Goal: Task Accomplishment & Management: Manage account settings

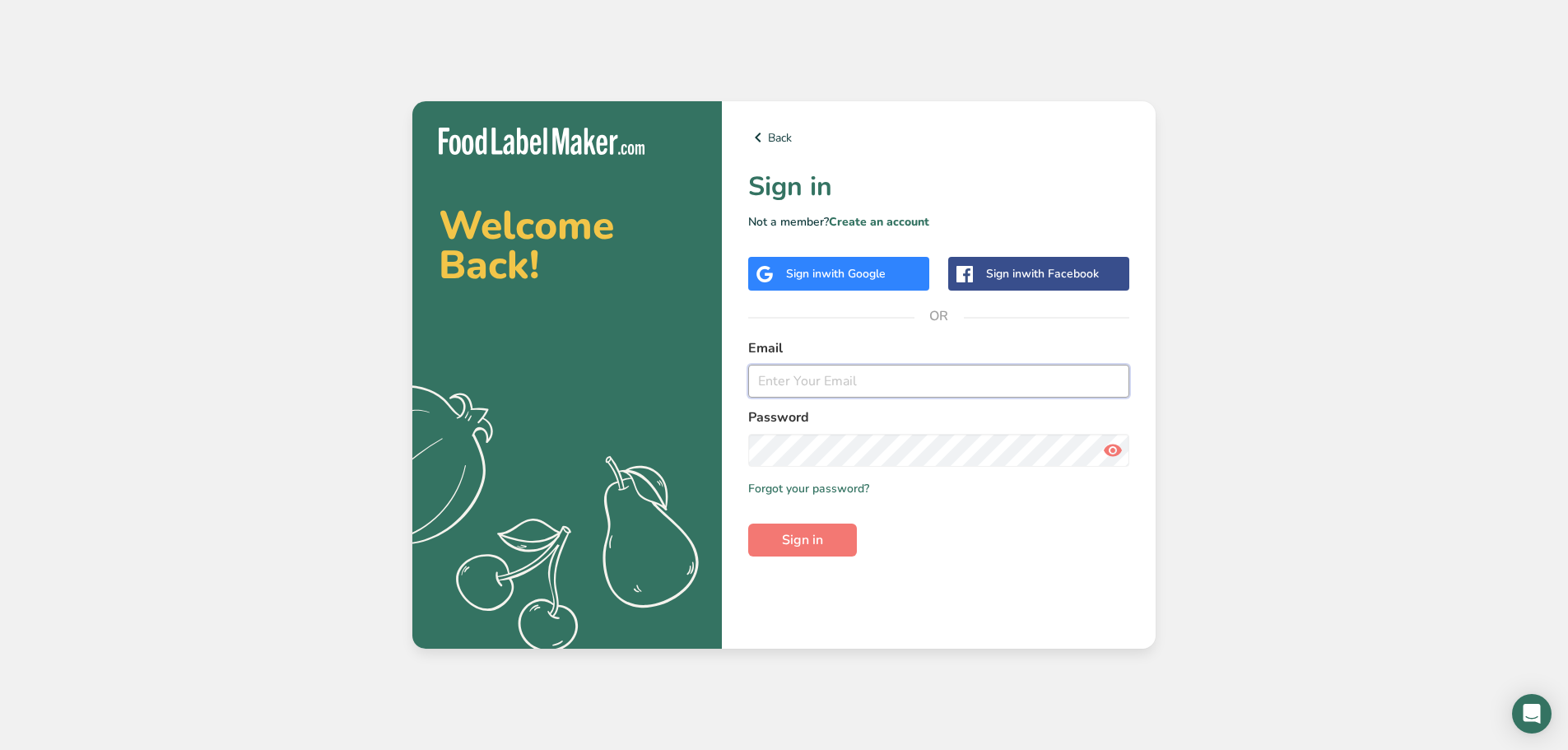
click at [914, 393] on input "email" at bounding box center [938, 381] width 381 height 33
type input "[EMAIL_ADDRESS][DOMAIN_NAME]"
click at [748, 524] on button "Sign in" at bounding box center [802, 540] width 108 height 33
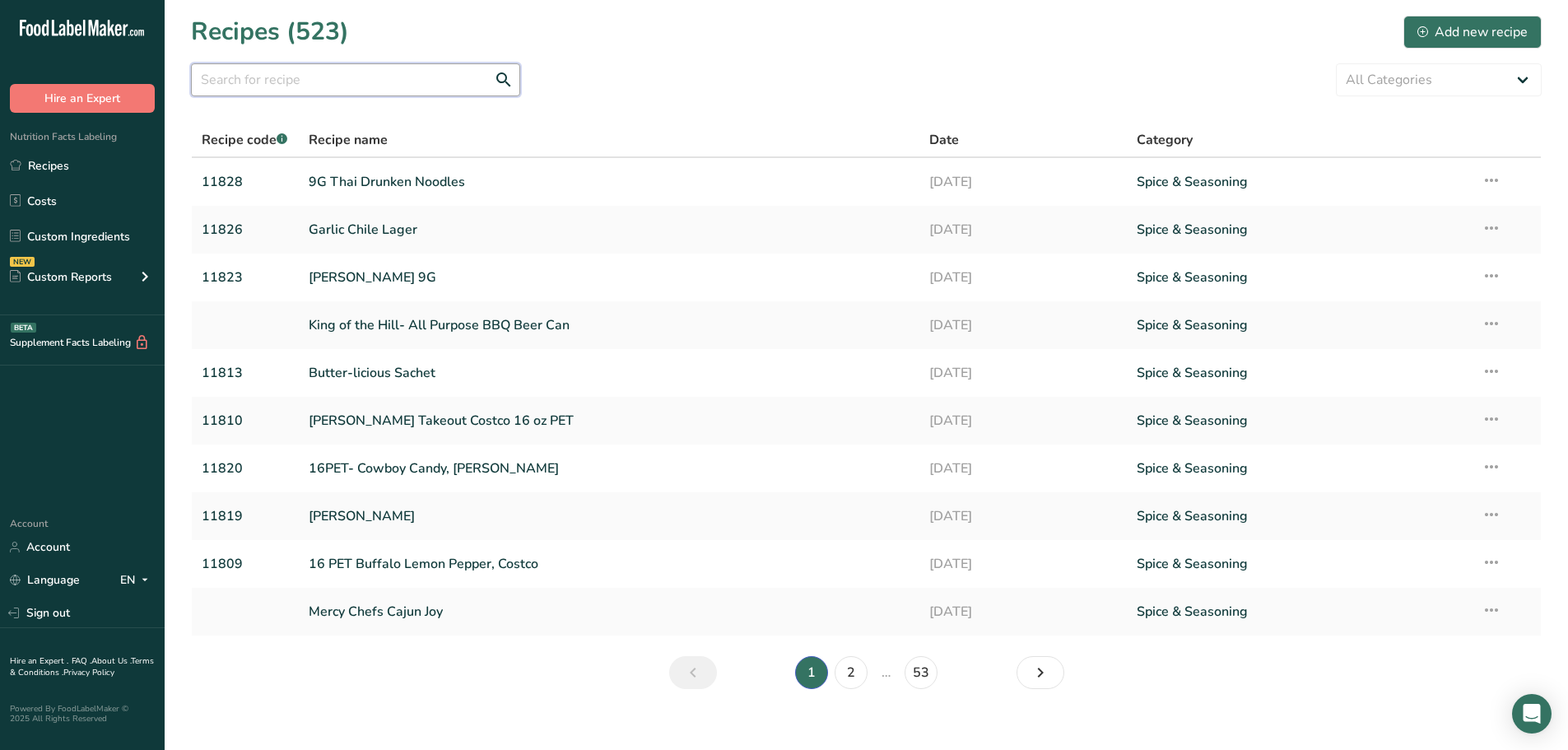
click at [284, 70] on input "text" at bounding box center [355, 80] width 329 height 33
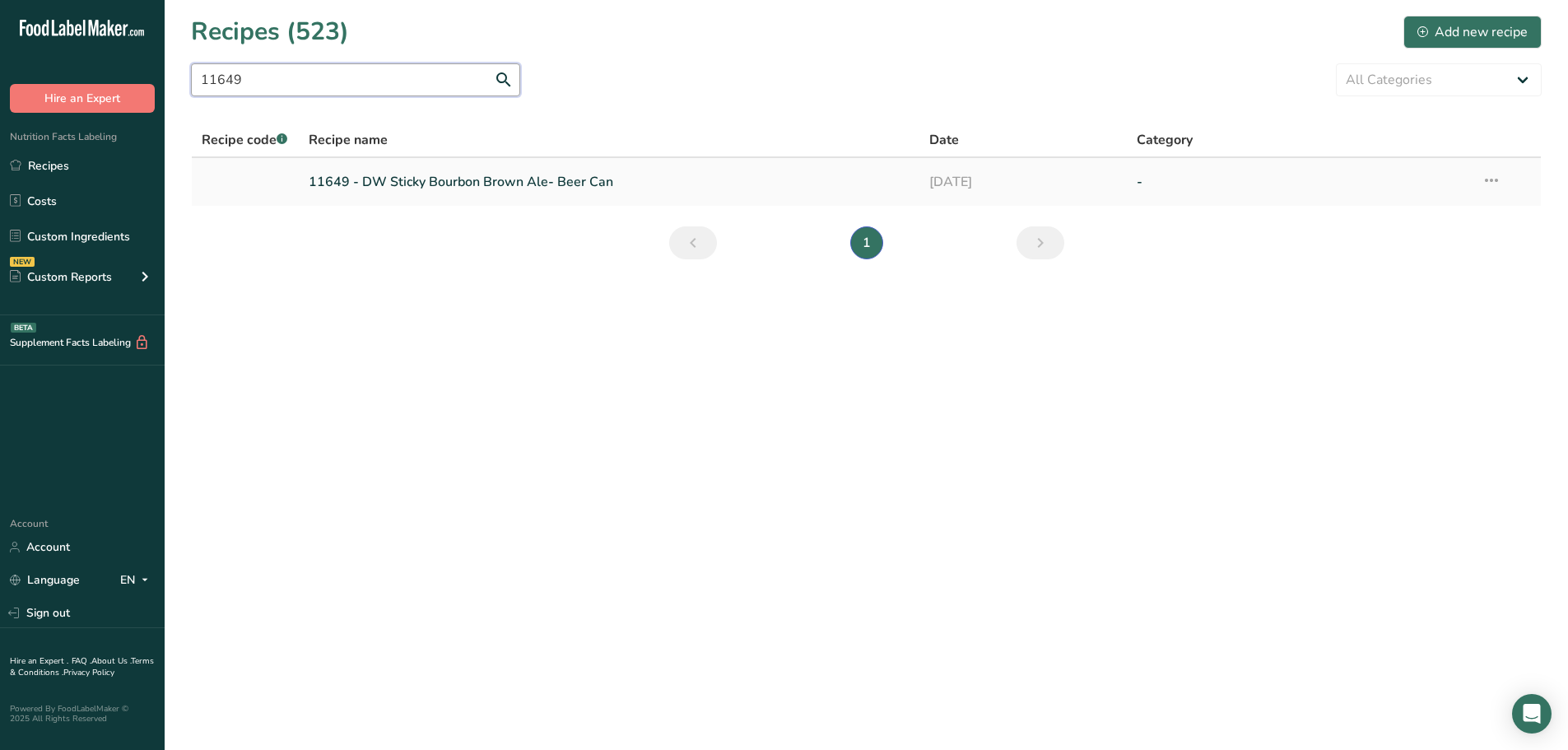
type input "11649"
click at [435, 184] on link "11649 - DW Sticky Bourbon Brown Ale- Beer Can" at bounding box center [609, 182] width 601 height 34
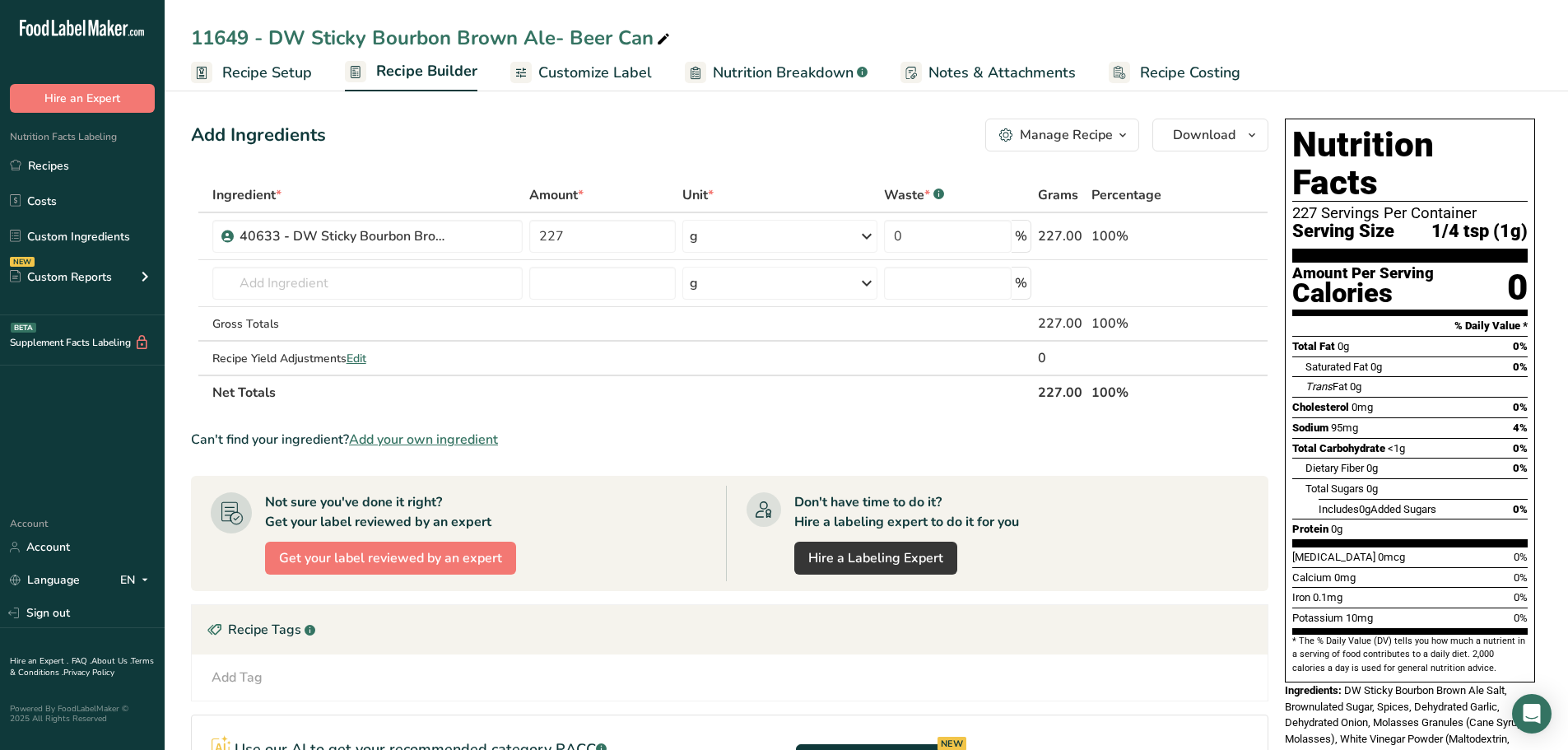
click at [791, 74] on span "Nutrition Breakdown" at bounding box center [783, 73] width 141 height 22
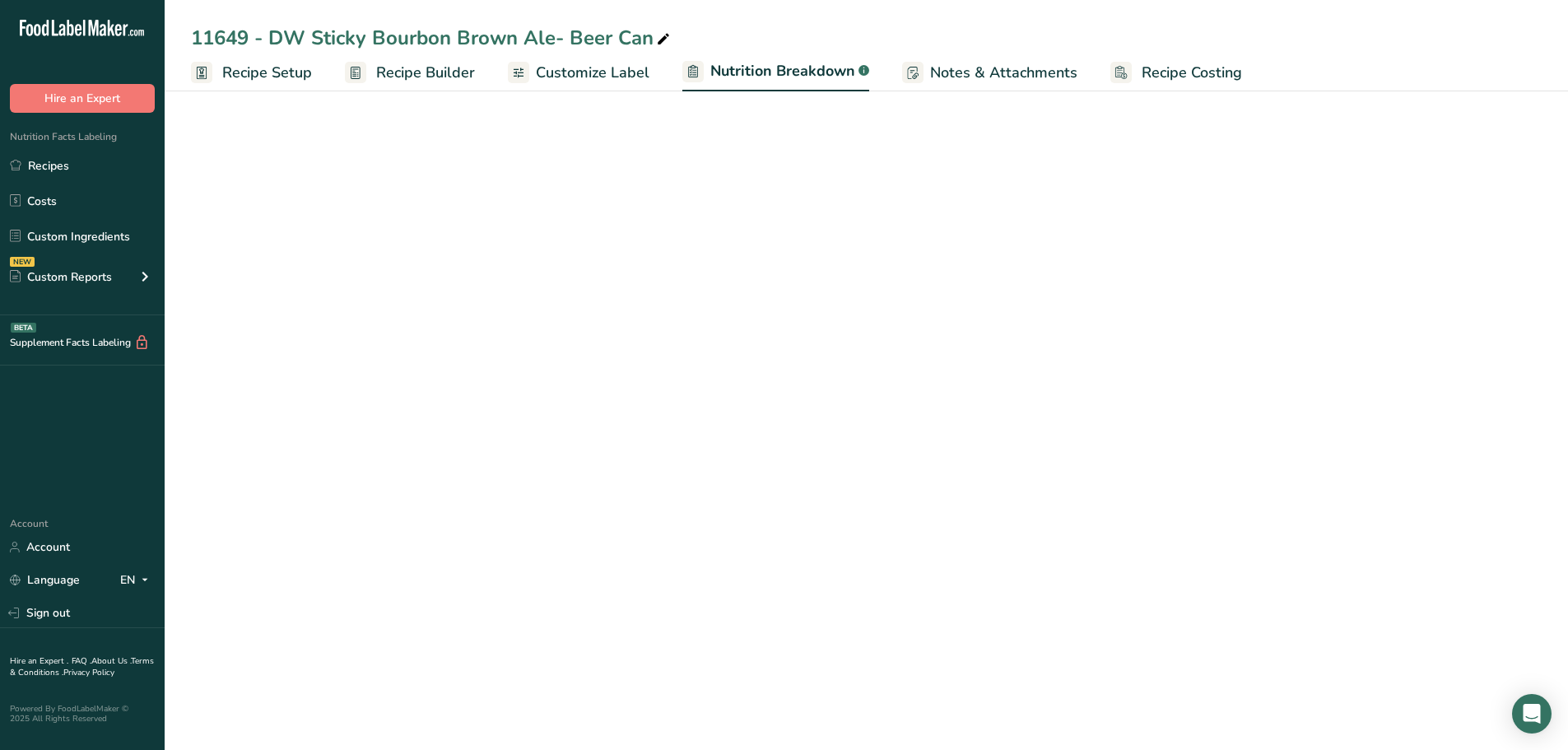
select select "Calories"
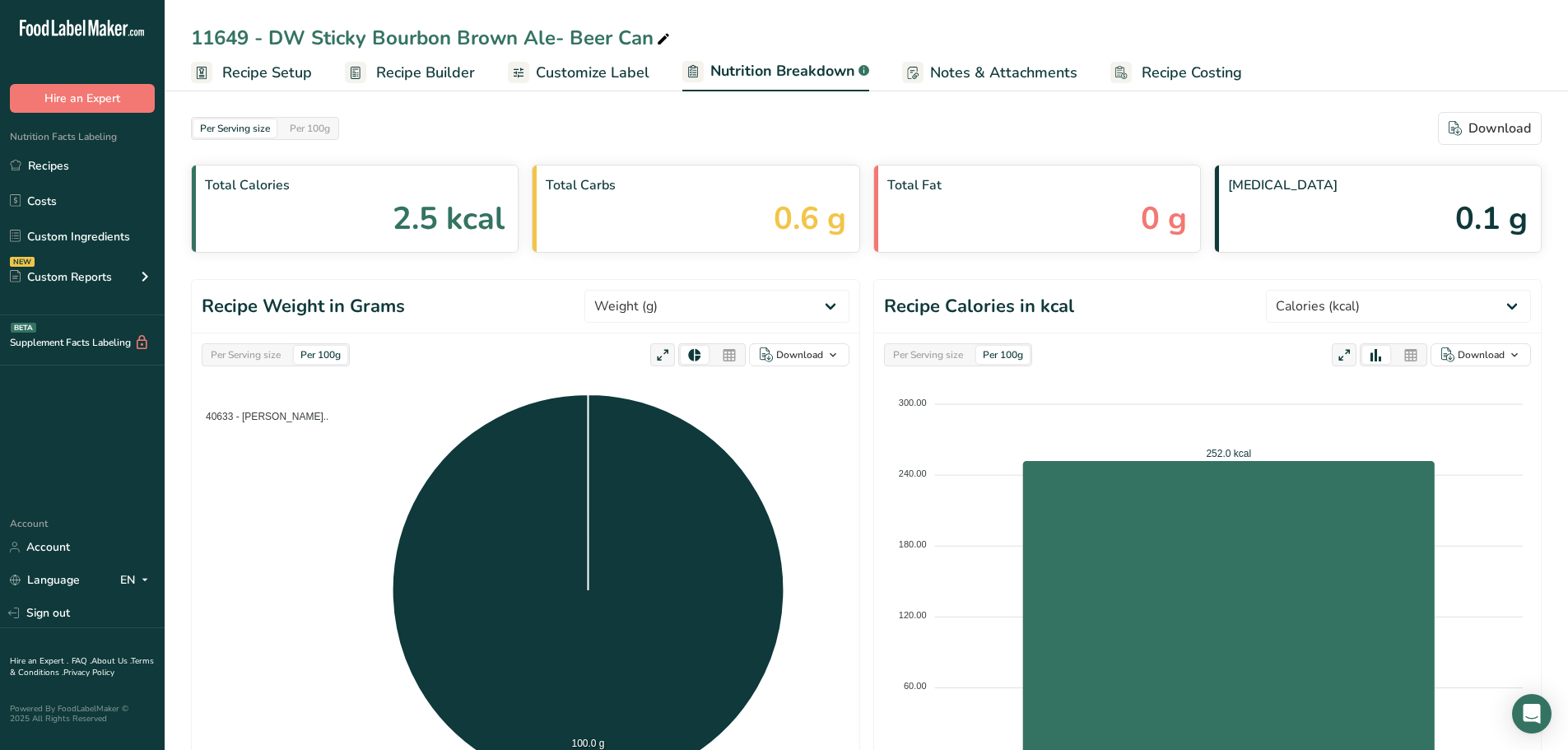
click at [619, 76] on span "Customize Label" at bounding box center [592, 73] width 114 height 22
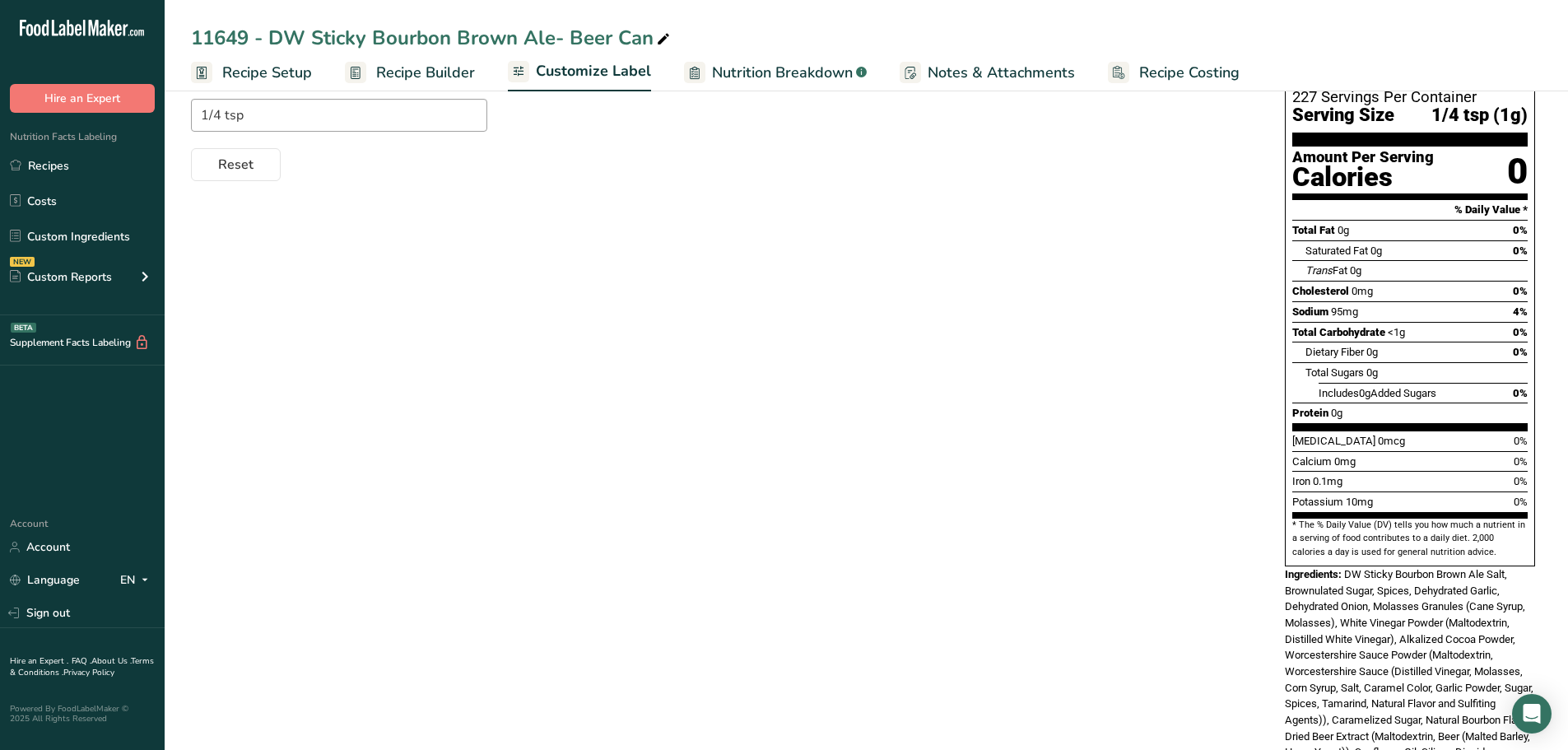
scroll to position [249, 0]
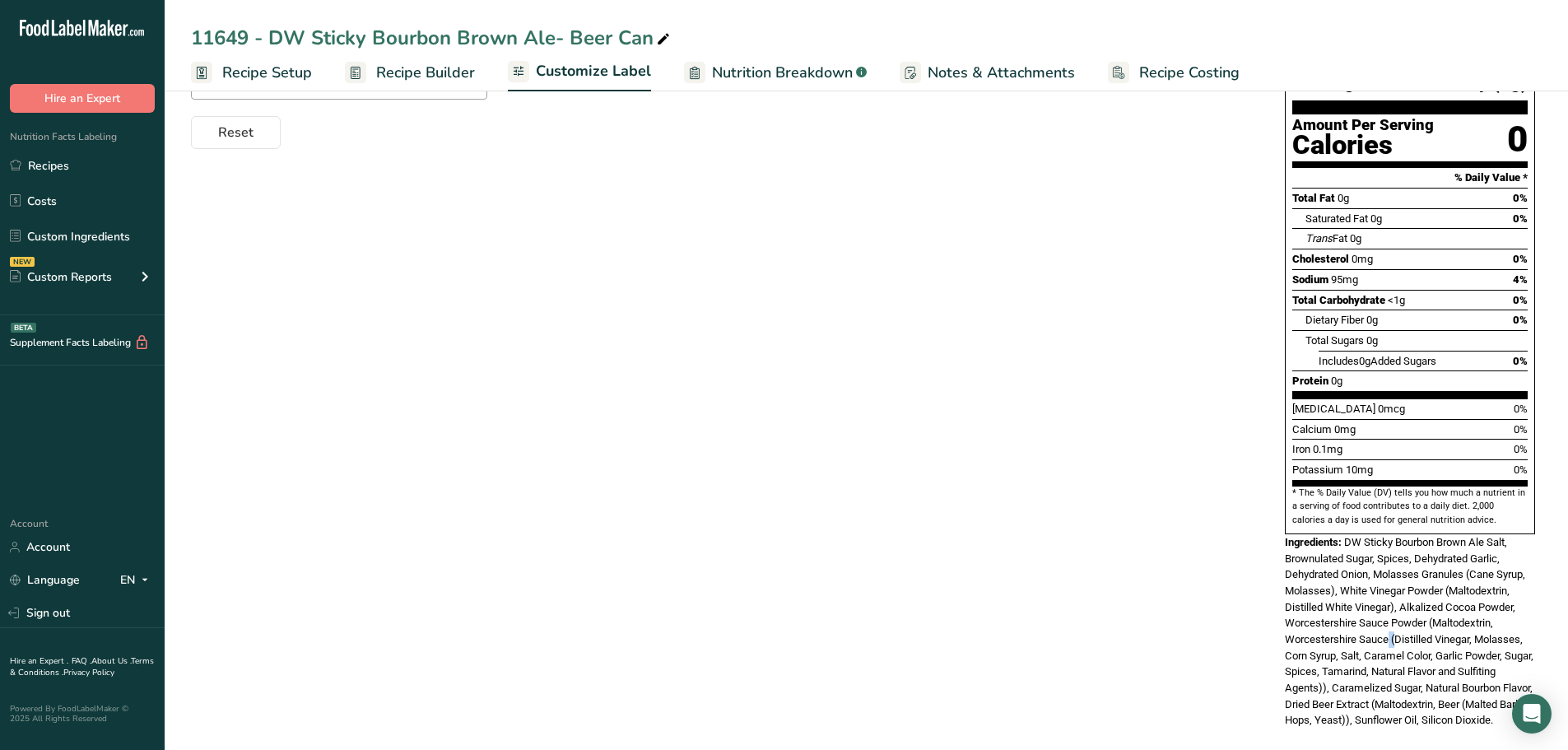
click at [1394, 604] on span "DW Sticky Bourbon Brown Ale Salt, Brownulated Sugar, Spices, Dehydrated Garlic,…" at bounding box center [1409, 631] width 248 height 191
click at [1378, 643] on div "Ingredients: DW Sticky Bourbon Brown Ale Salt, Brownulated Sugar, Spices, Dehyd…" at bounding box center [1410, 631] width 250 height 195
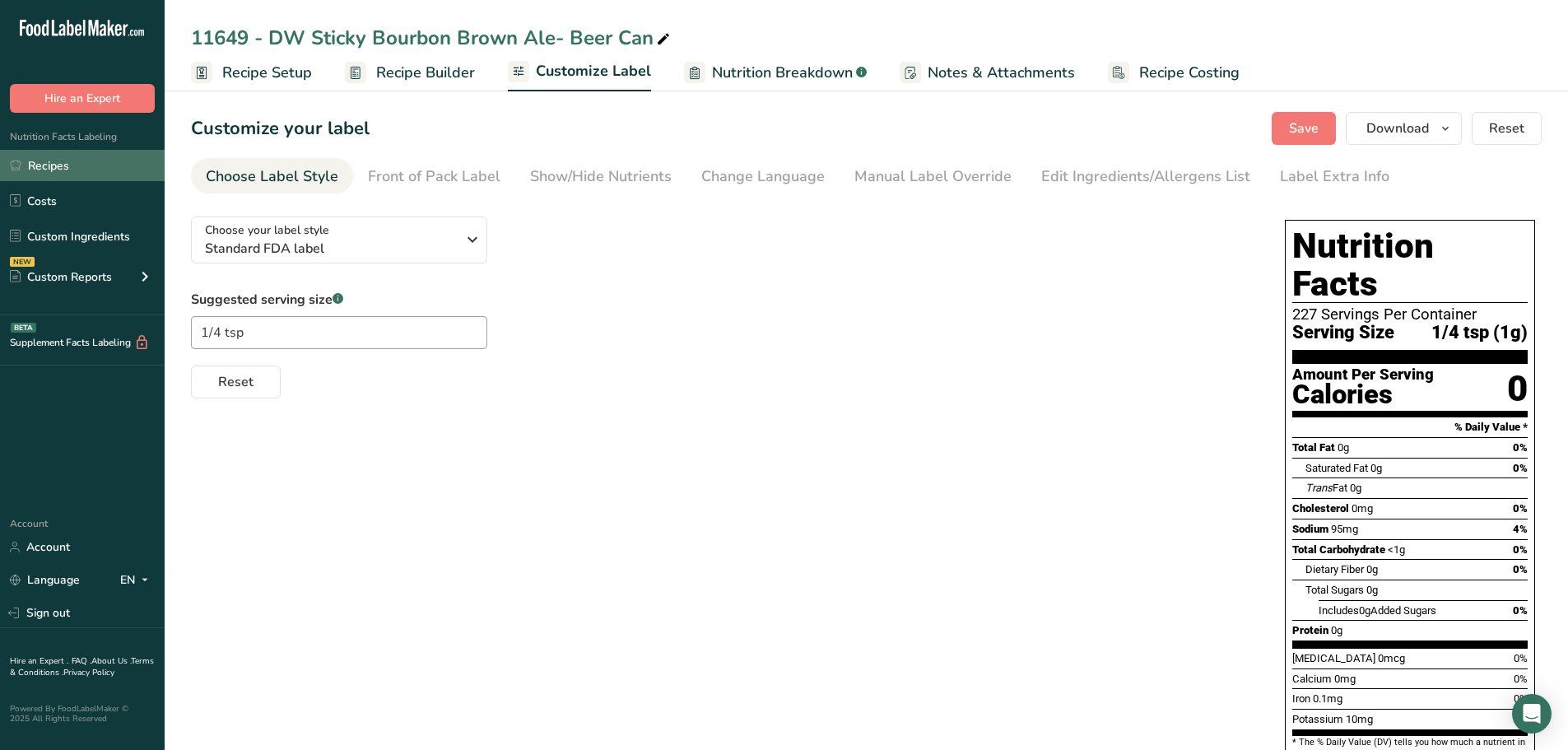
click at [43, 171] on link "Recipes" at bounding box center [82, 166] width 165 height 32
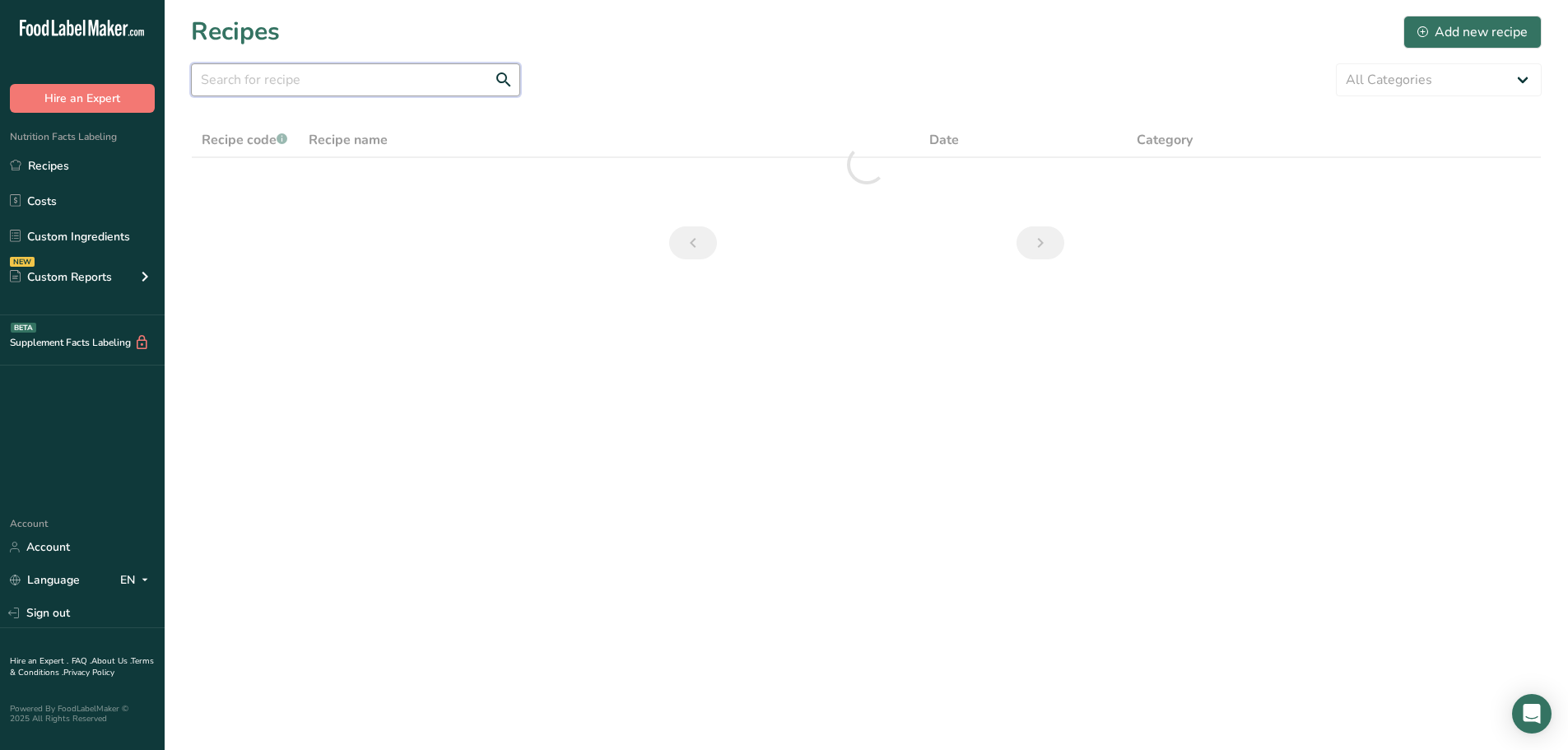
click at [277, 84] on input "text" at bounding box center [355, 80] width 329 height 33
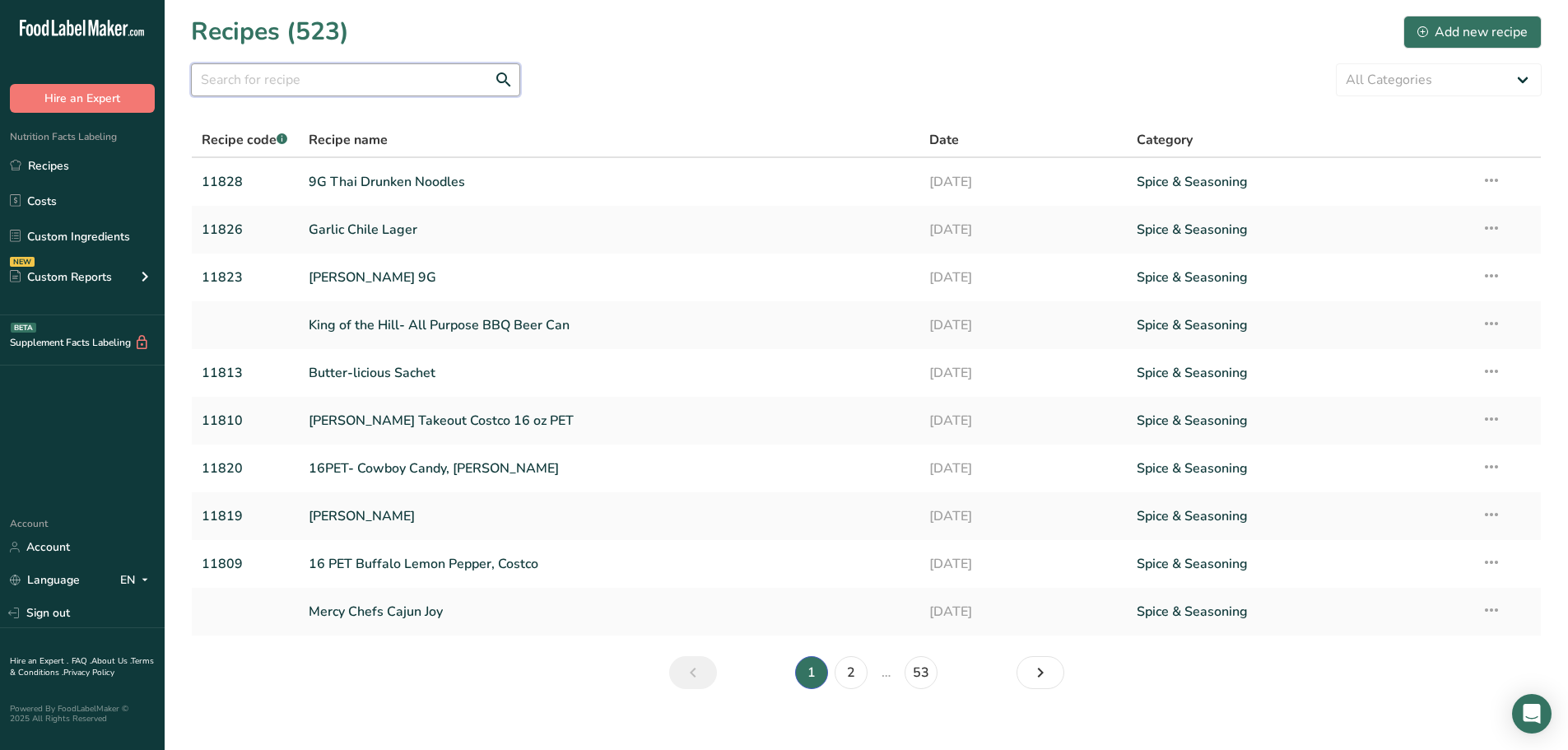
click at [297, 66] on input "text" at bounding box center [355, 80] width 329 height 33
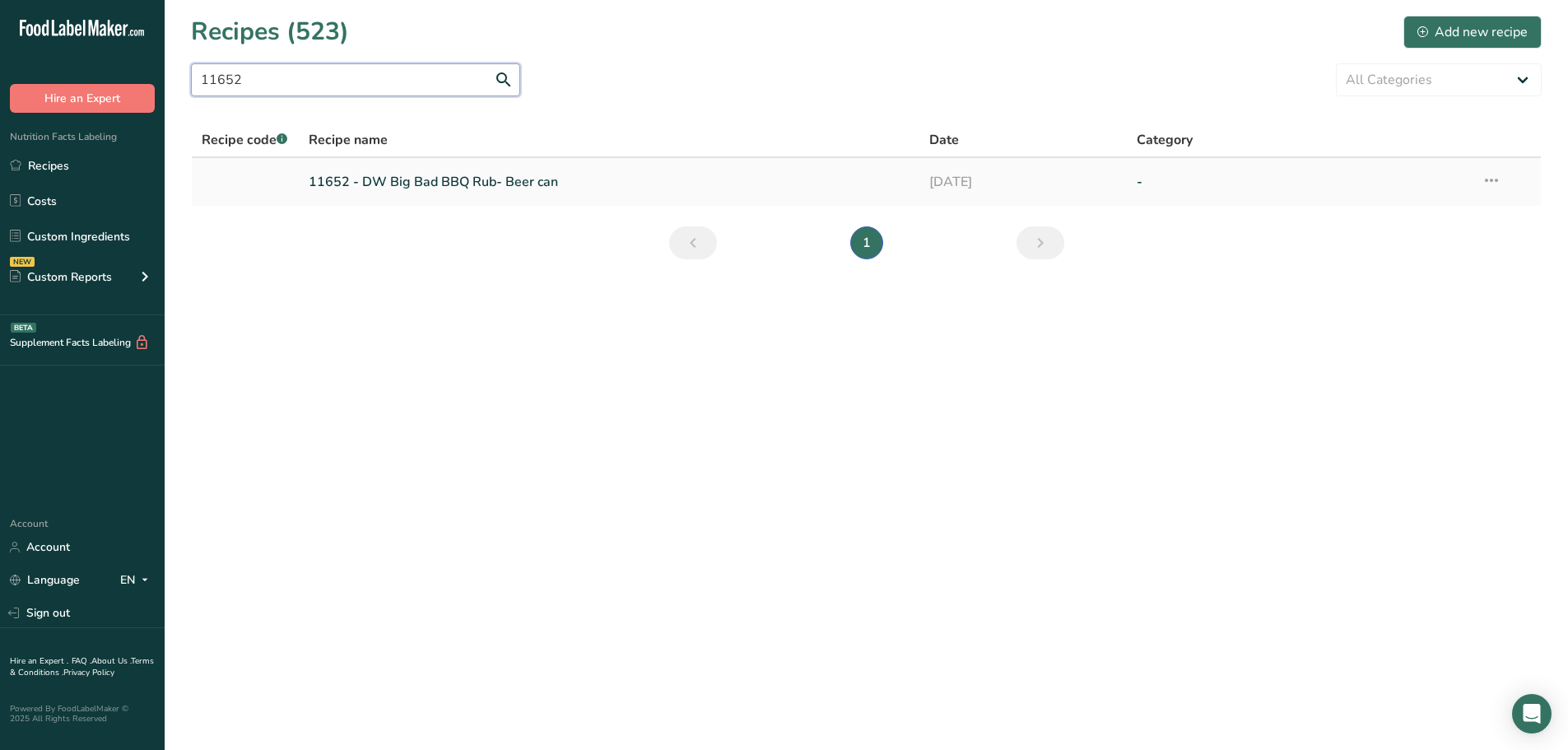
type input "11652"
click at [458, 188] on link "11652 - DW Big Bad BBQ Rub- Beer can" at bounding box center [609, 182] width 601 height 34
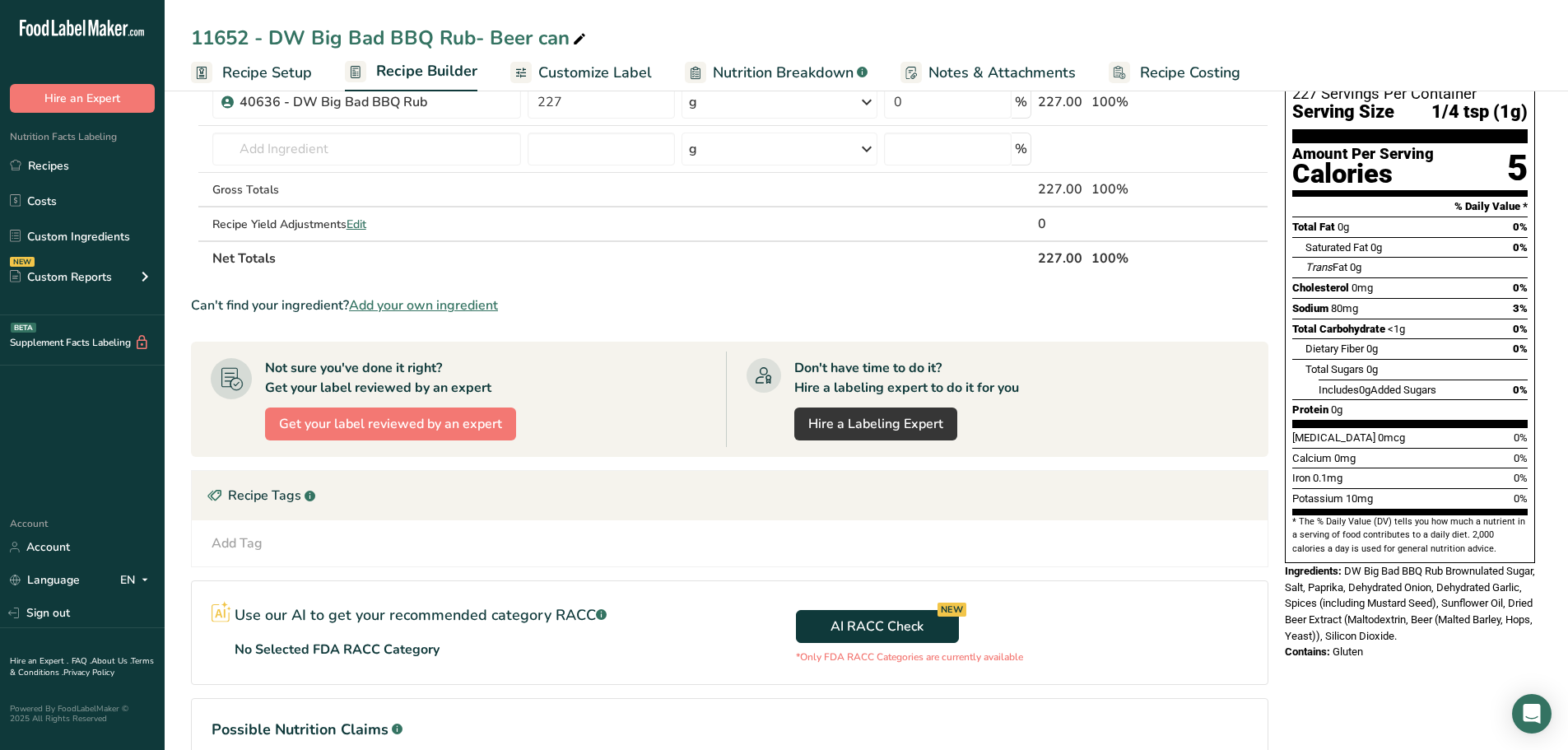
scroll to position [165, 0]
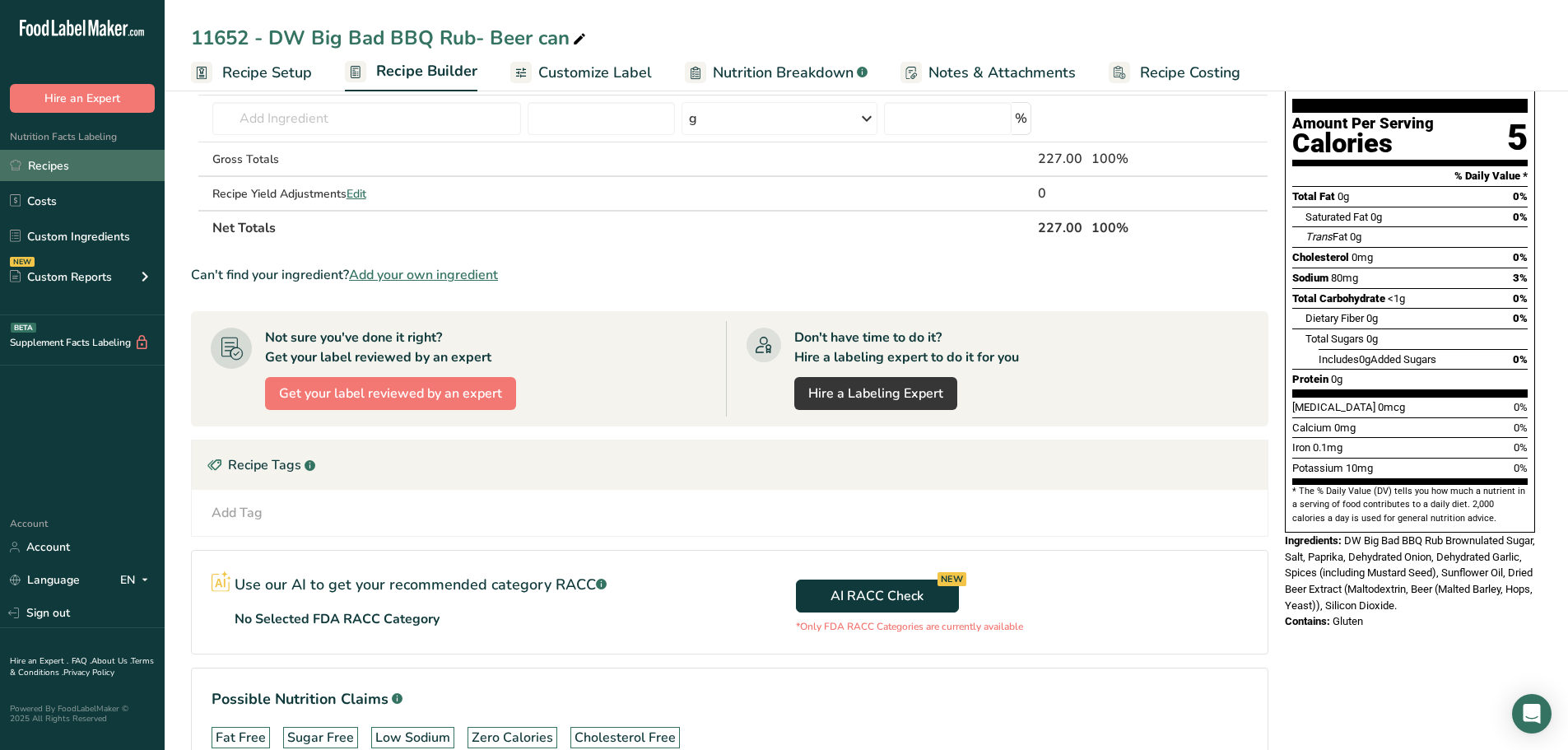
drag, startPoint x: 42, startPoint y: 166, endPoint x: 69, endPoint y: 154, distance: 29.5
click at [42, 166] on link "Recipes" at bounding box center [82, 166] width 165 height 32
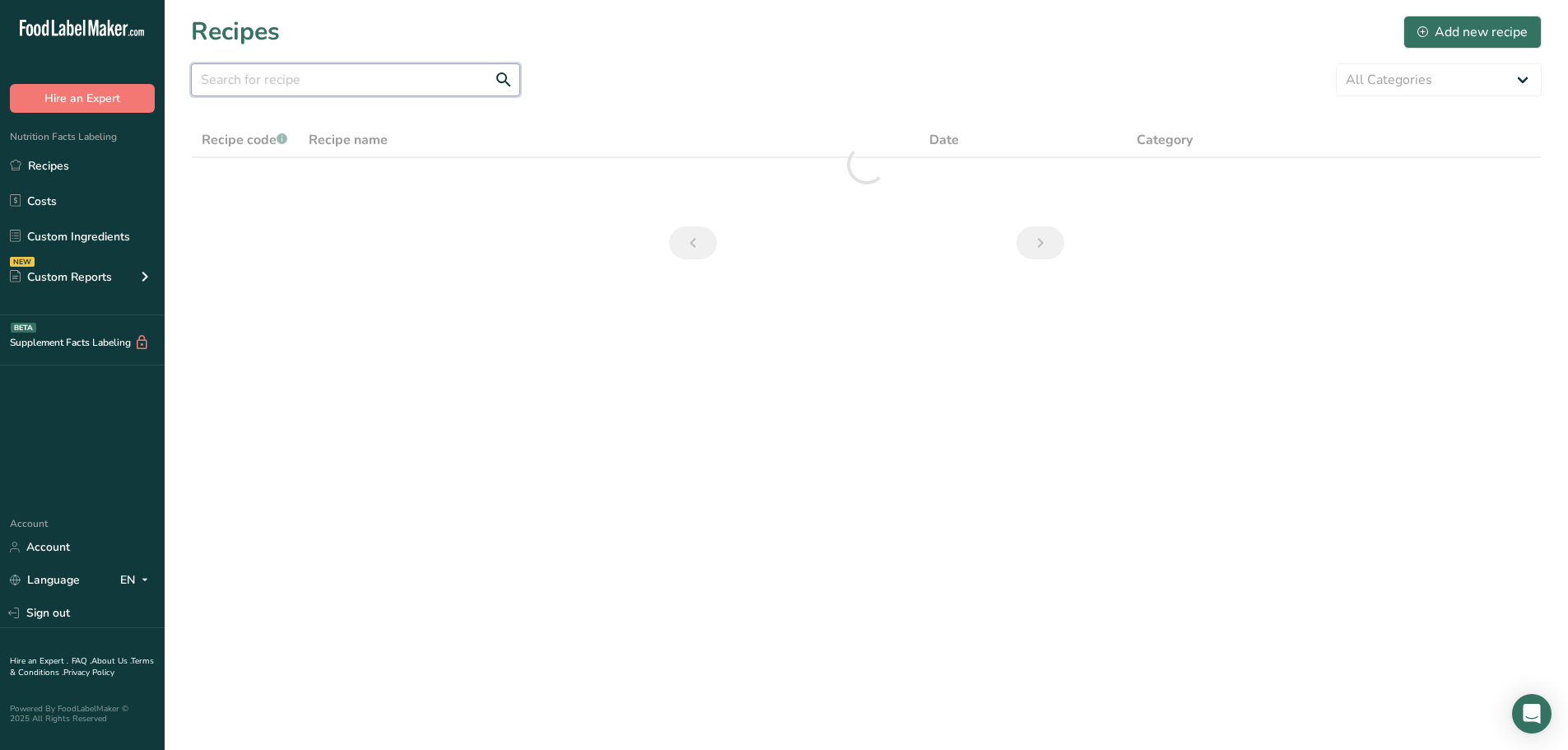
click at [349, 86] on input "text" at bounding box center [355, 80] width 329 height 33
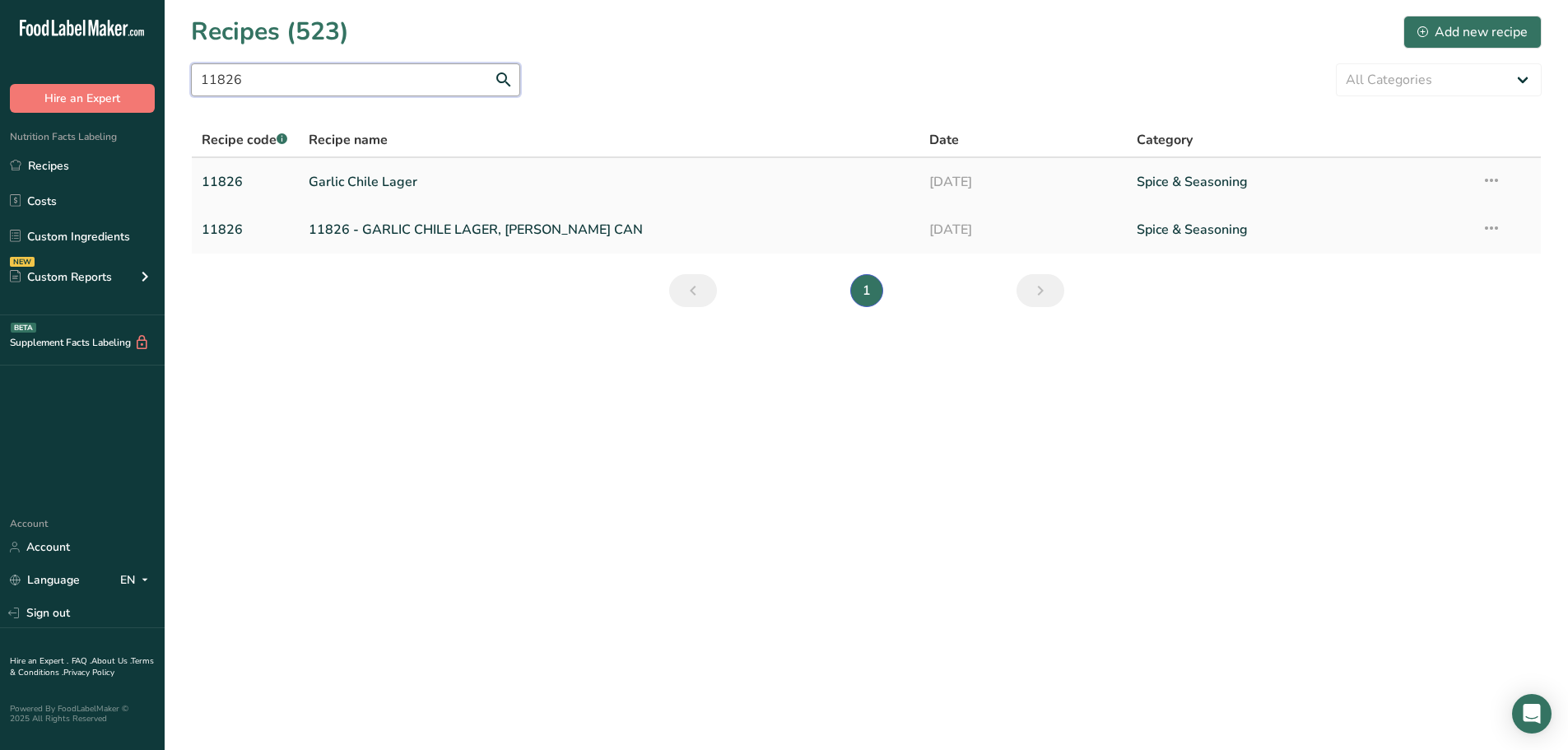
type input "11826"
click at [402, 167] on link "Garlic Chile Lager" at bounding box center [609, 182] width 601 height 34
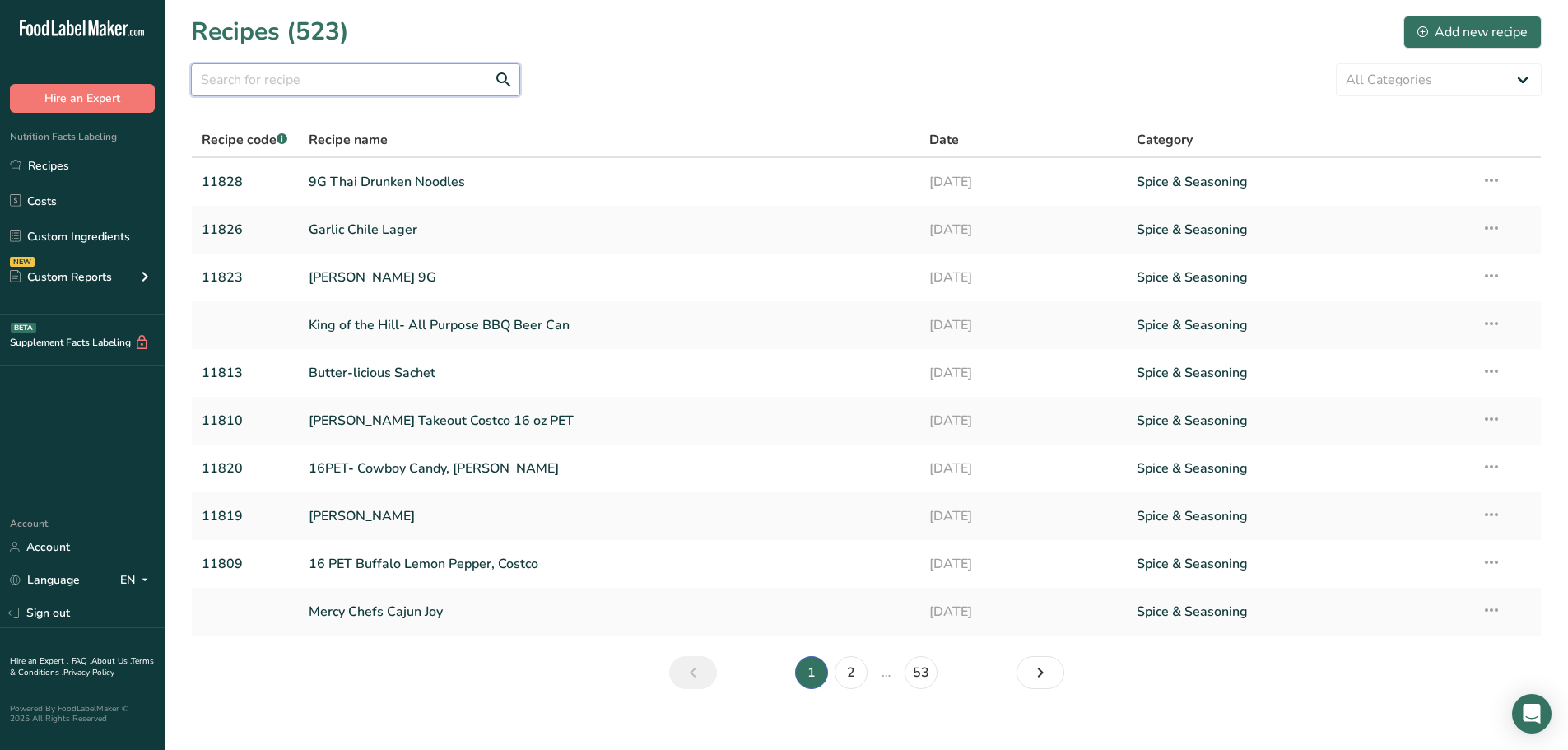
click at [282, 76] on input "text" at bounding box center [355, 80] width 329 height 33
click at [248, 84] on input "text" at bounding box center [355, 80] width 329 height 33
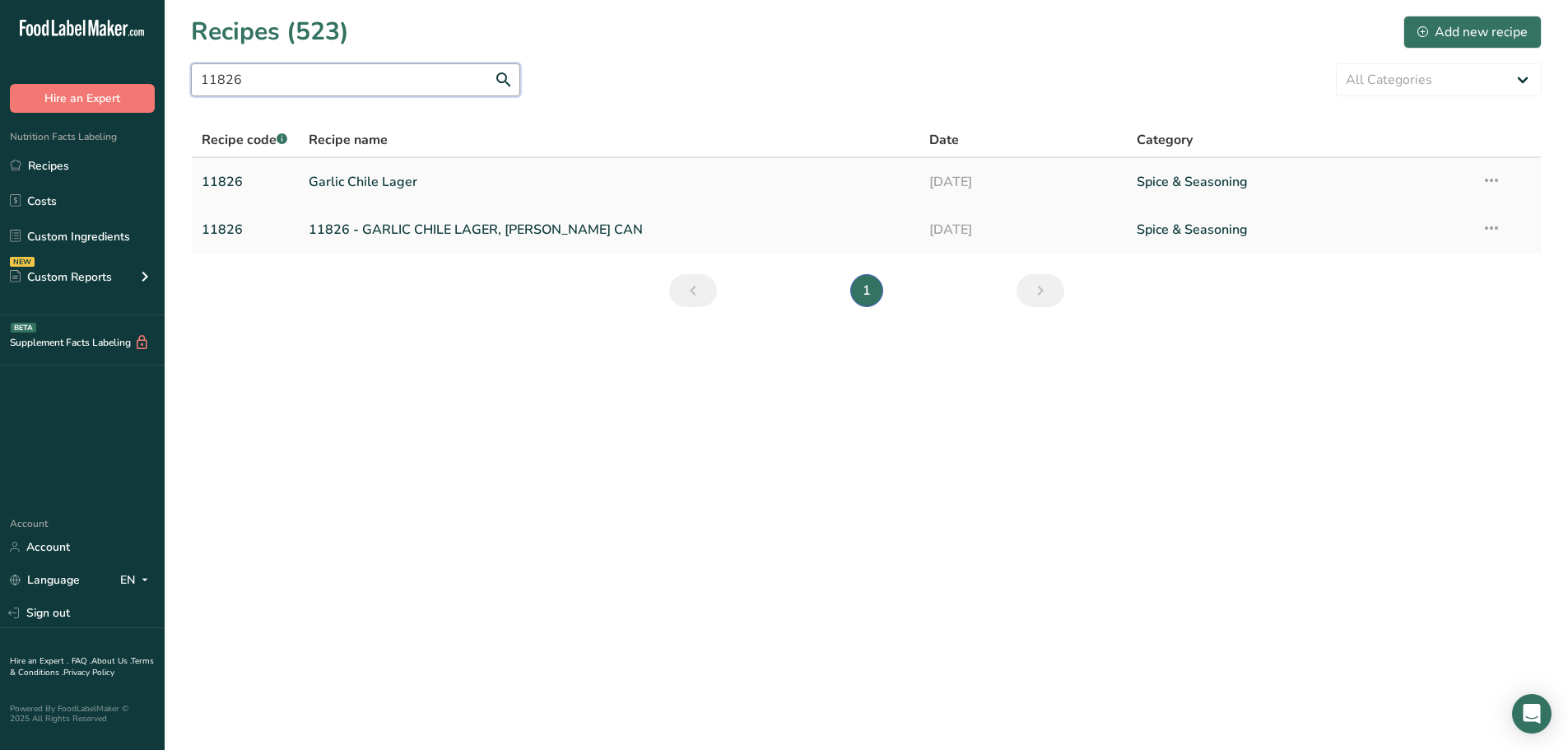
type input "11826"
click at [1498, 173] on icon at bounding box center [1491, 181] width 19 height 30
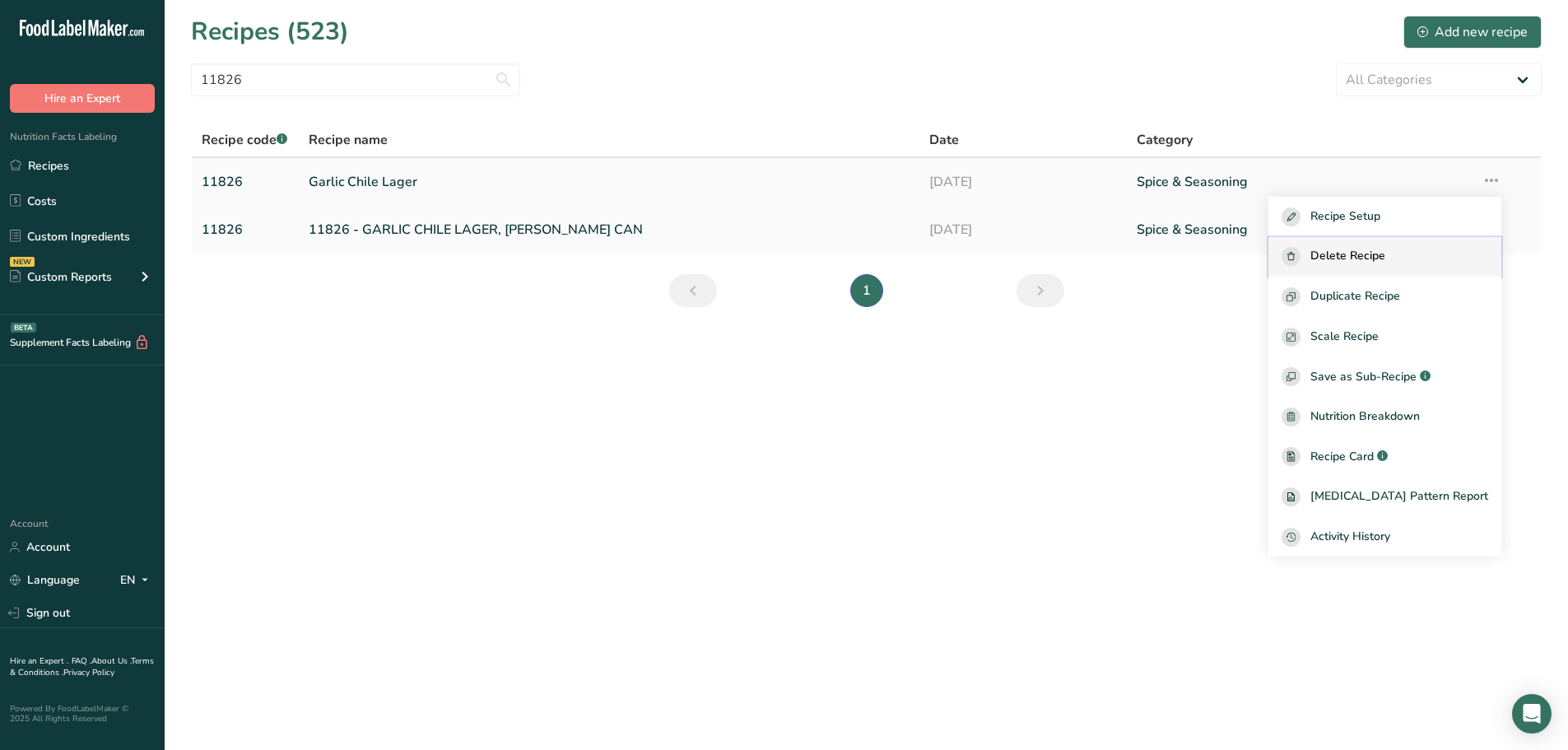
click at [1443, 257] on div "Delete Recipe" at bounding box center [1385, 256] width 207 height 19
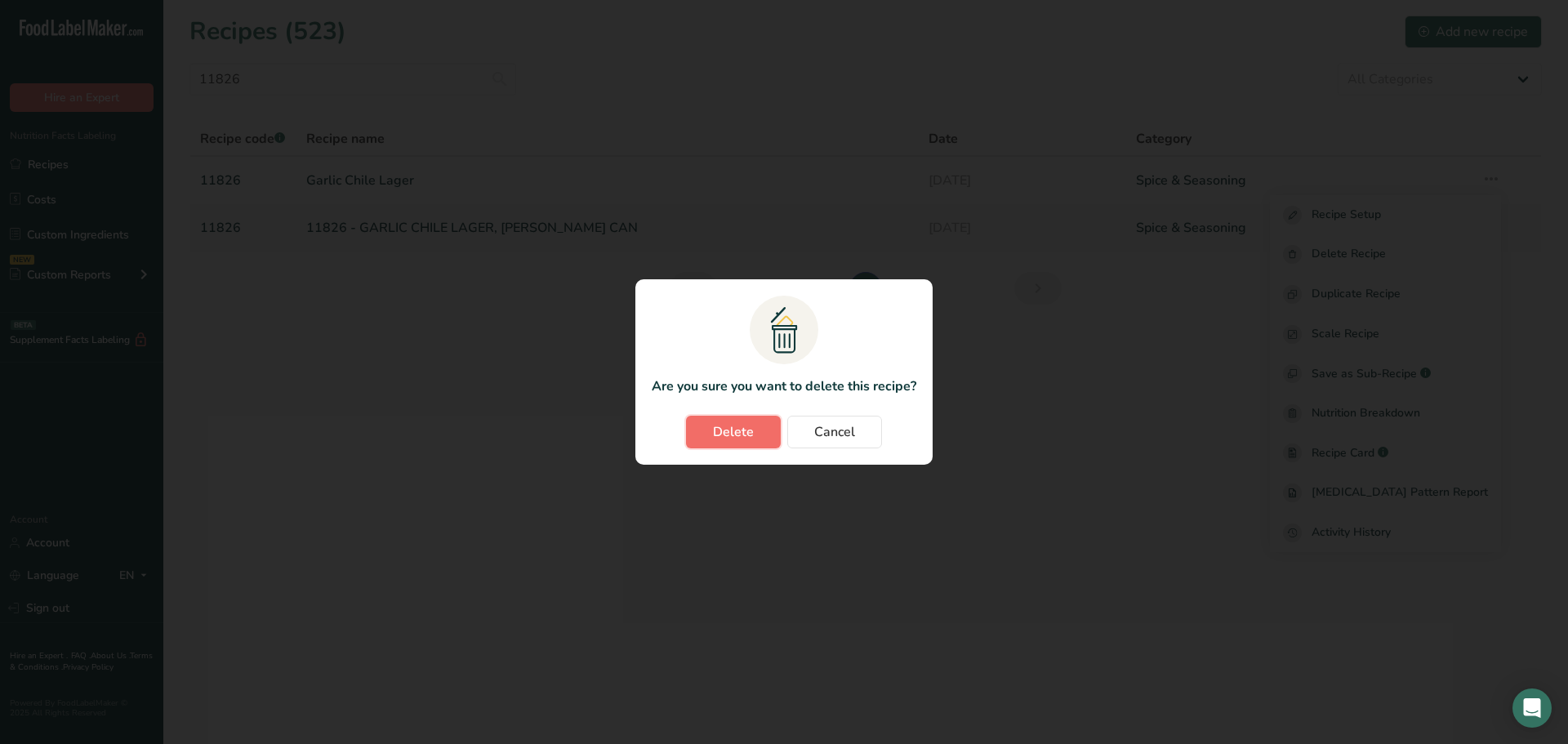
click at [729, 443] on button "Delete" at bounding box center [733, 432] width 95 height 33
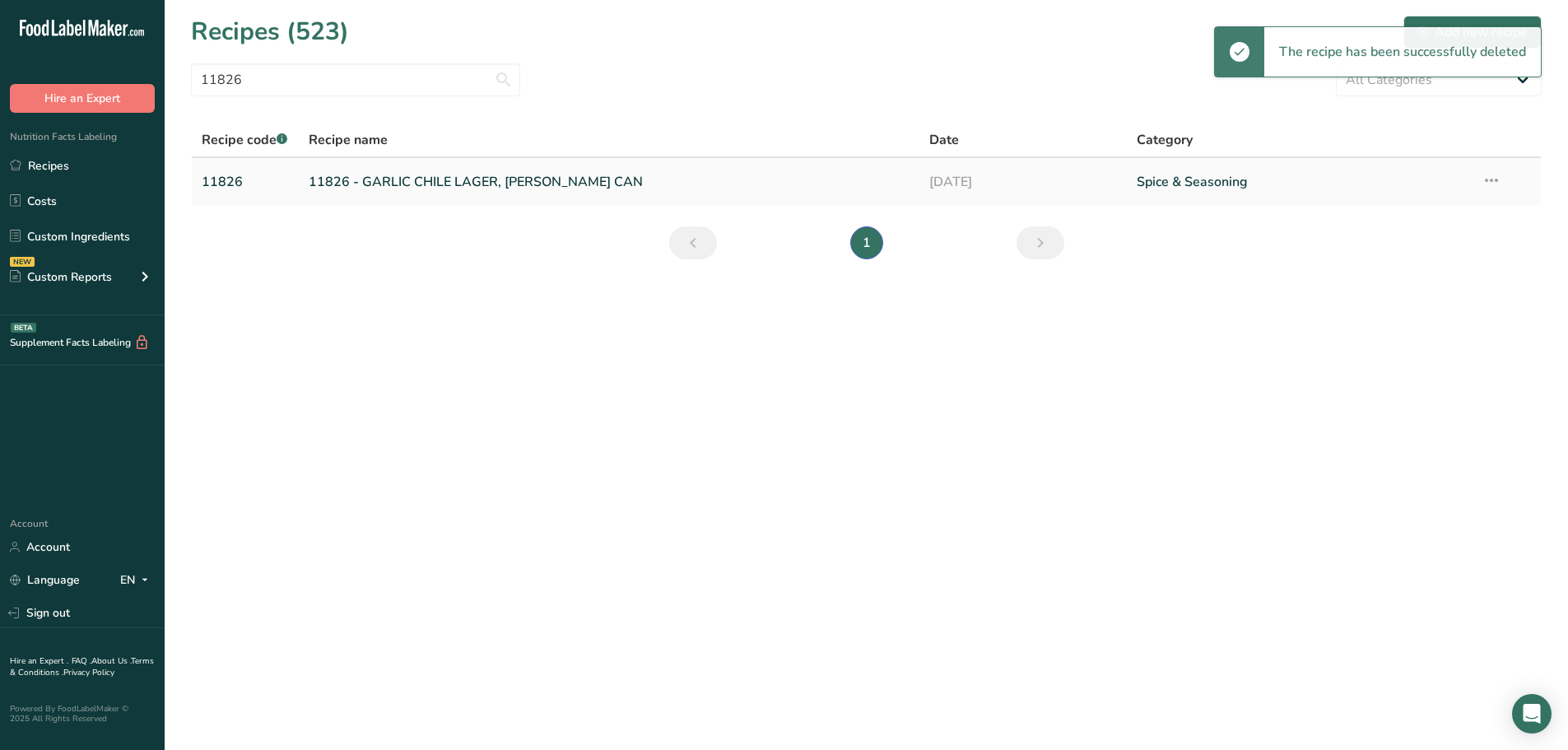
click at [382, 182] on link "11826 - GARLIC CHILE LAGER, [PERSON_NAME] CAN" at bounding box center [609, 182] width 601 height 34
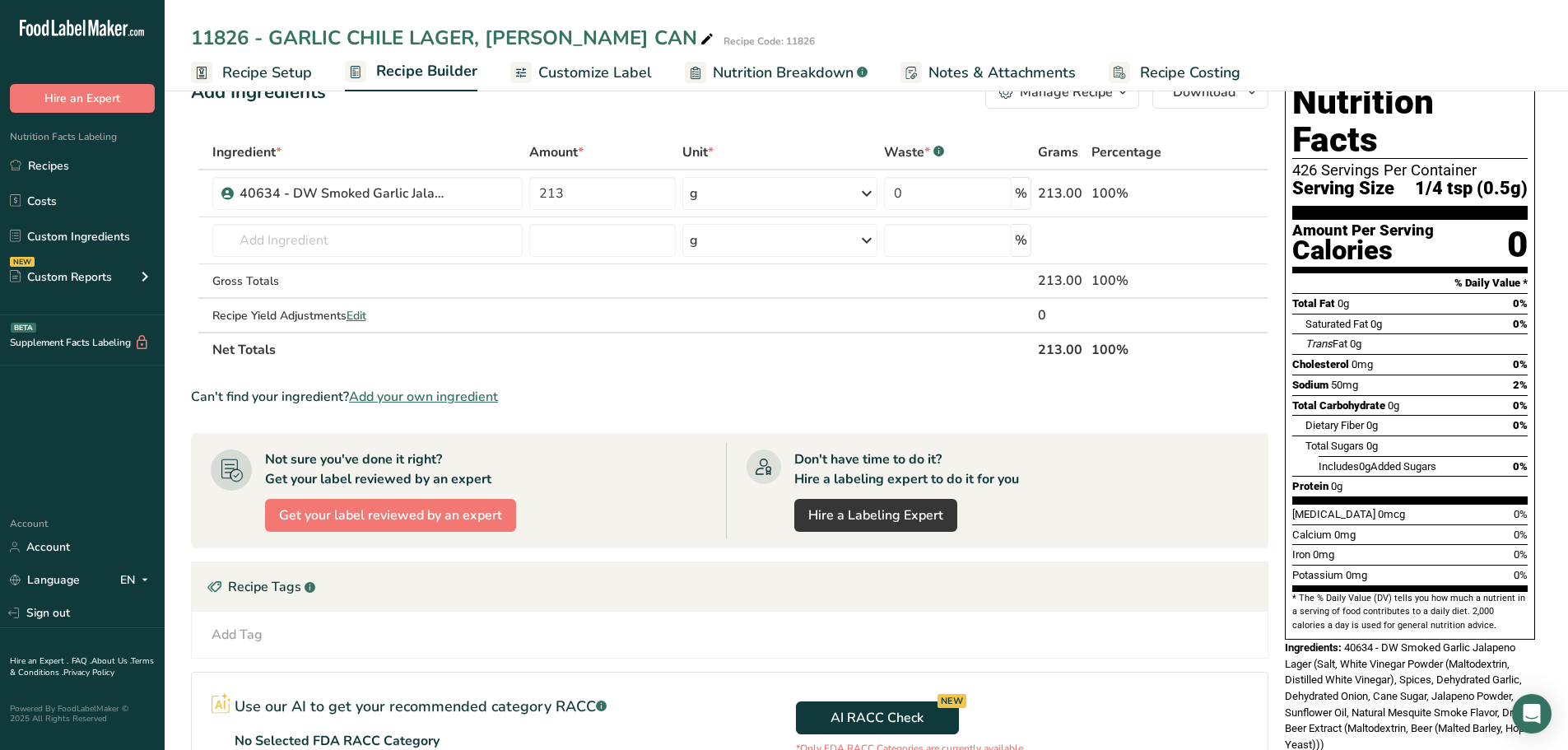
scroll to position [83, 0]
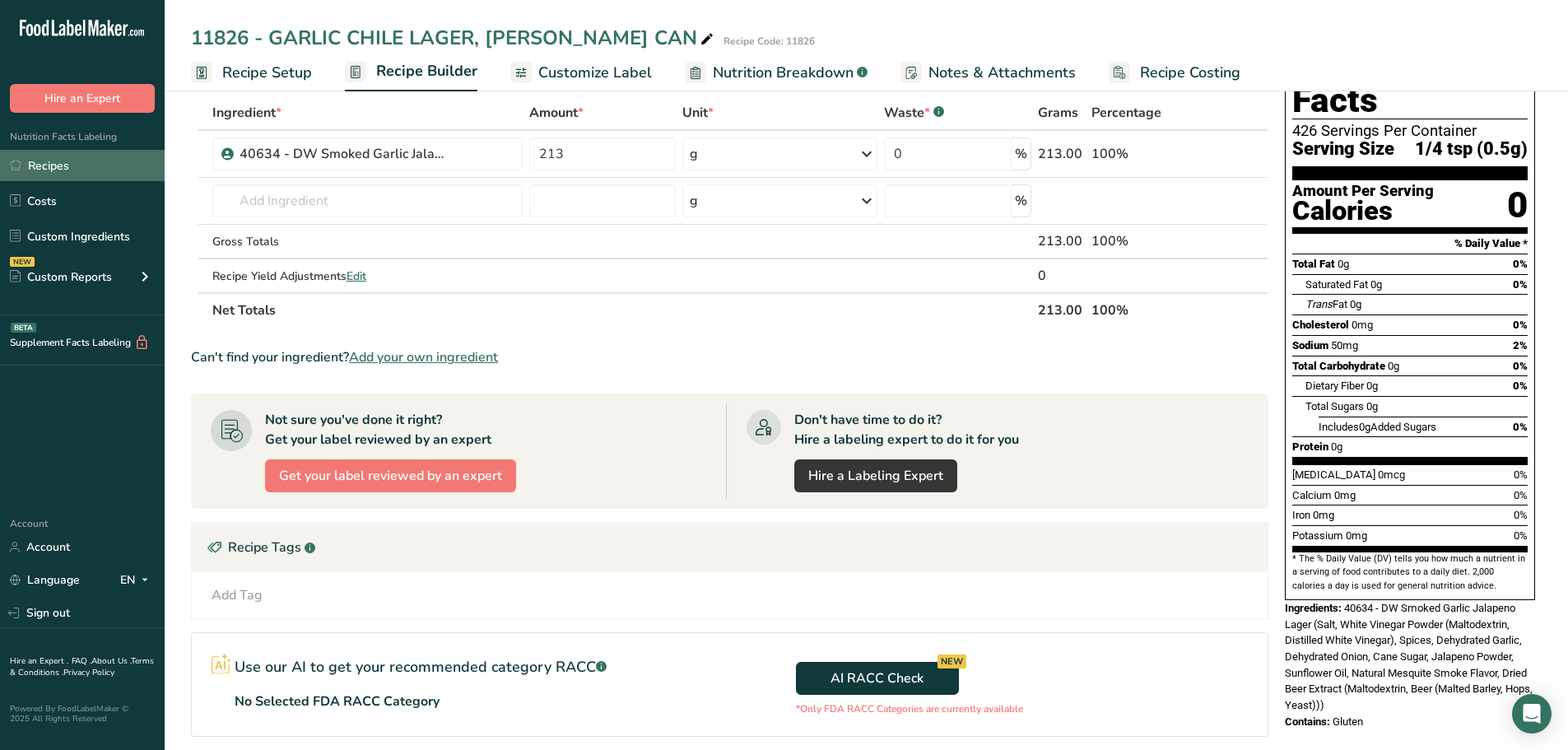
click at [62, 166] on link "Recipes" at bounding box center [82, 166] width 165 height 32
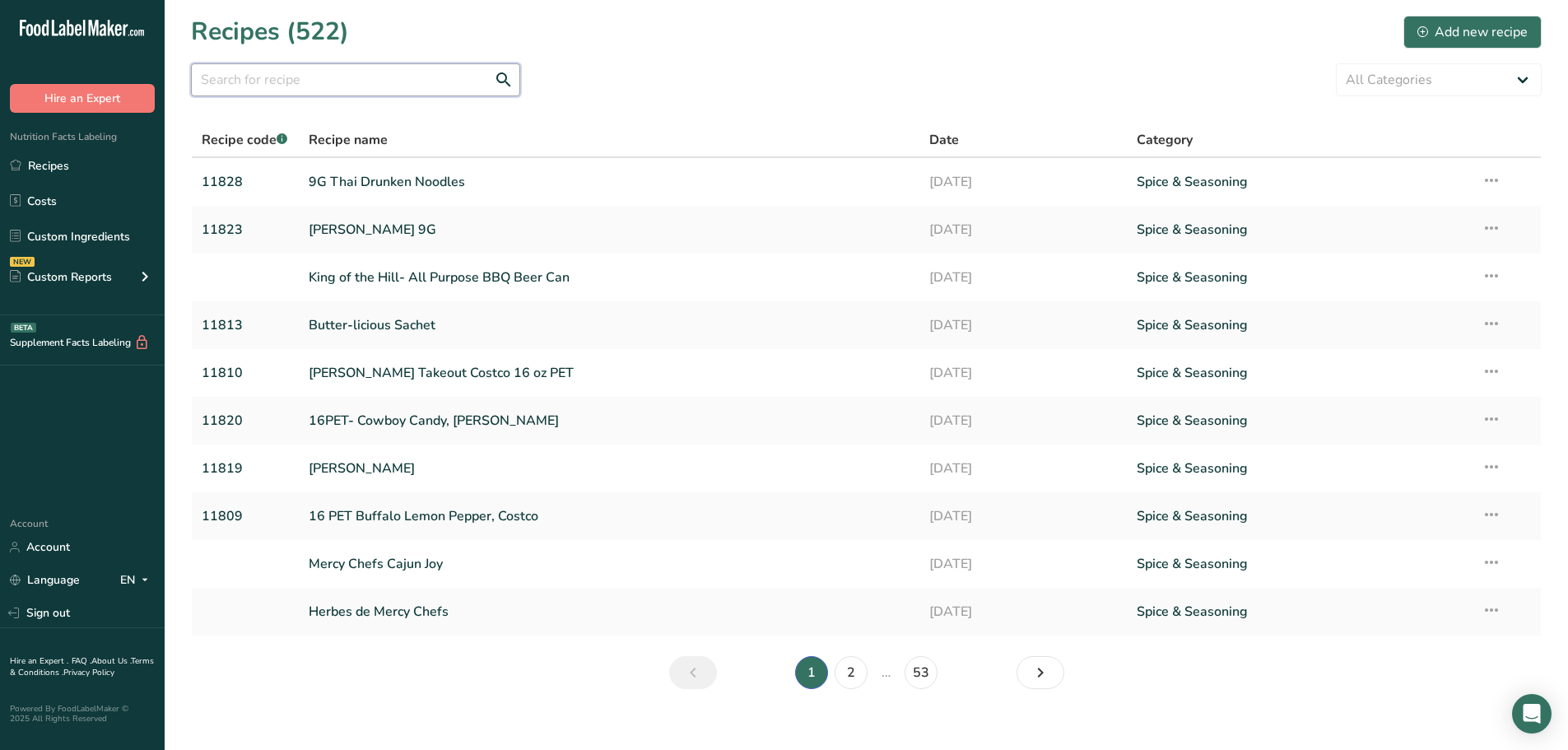
click at [295, 78] on input "text" at bounding box center [355, 80] width 329 height 33
click at [243, 84] on input "text" at bounding box center [355, 80] width 329 height 33
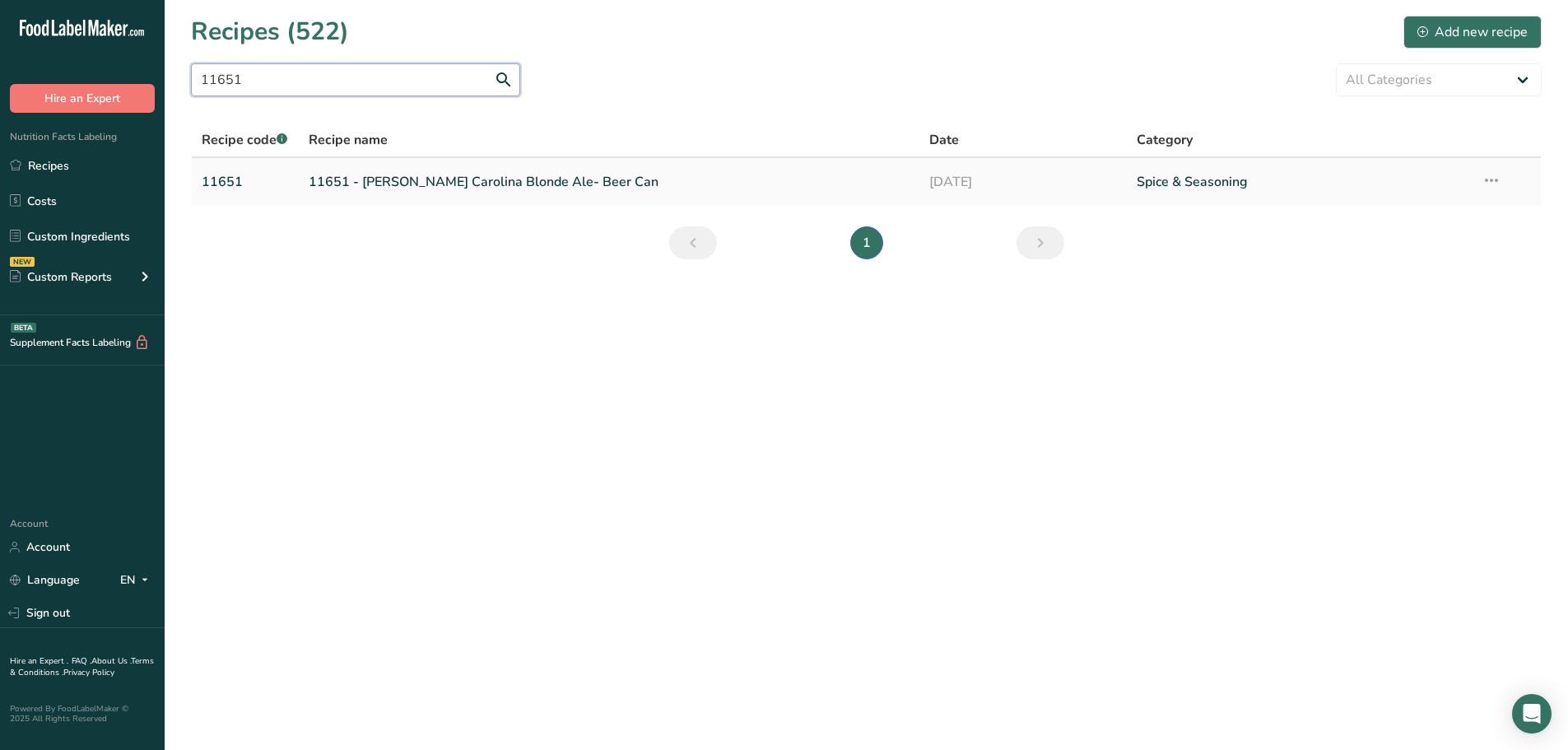
type input "11651"
click at [395, 182] on link "11651 - [PERSON_NAME] Carolina Blonde Ale- Beer Can" at bounding box center [609, 182] width 601 height 34
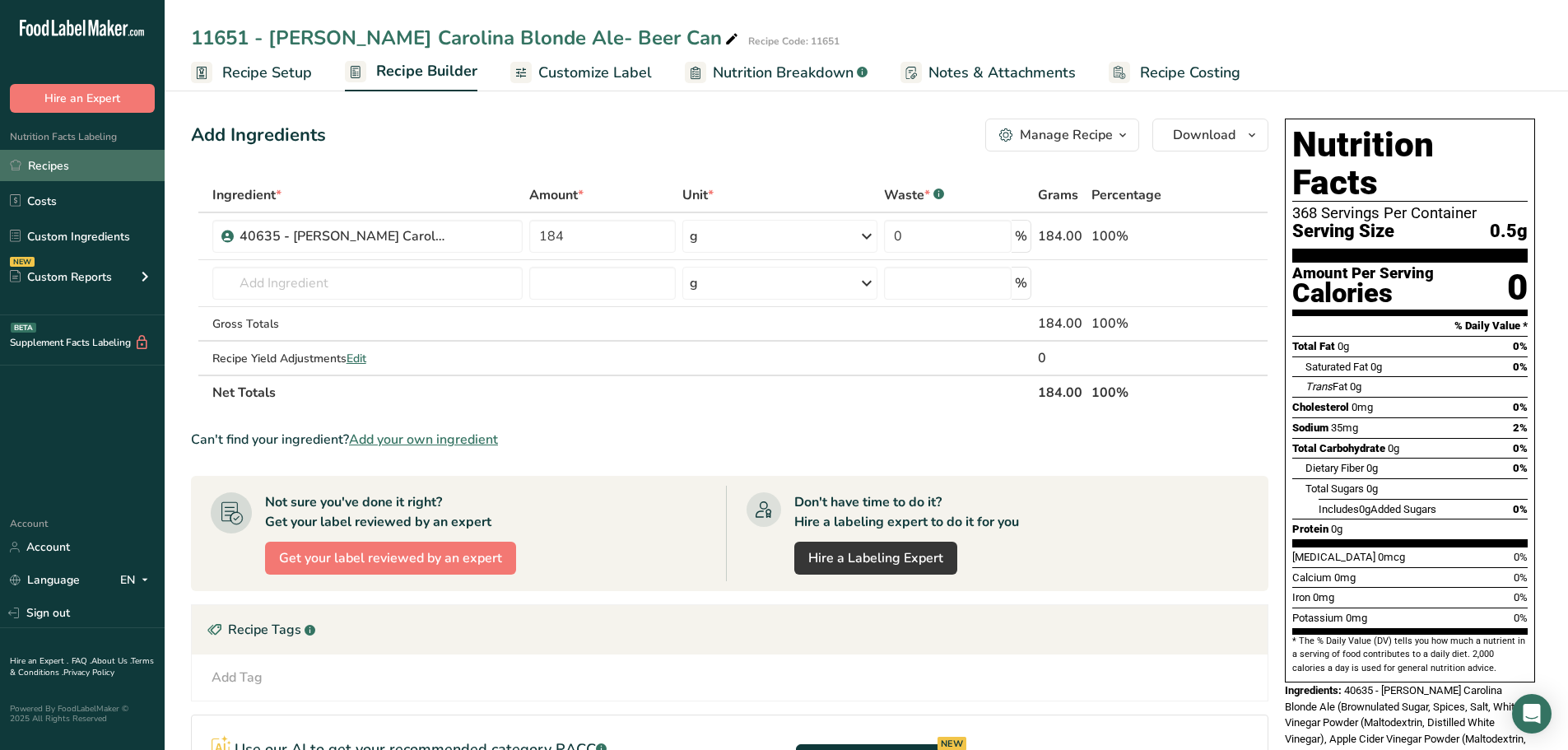
click at [69, 163] on link "Recipes" at bounding box center [82, 166] width 165 height 32
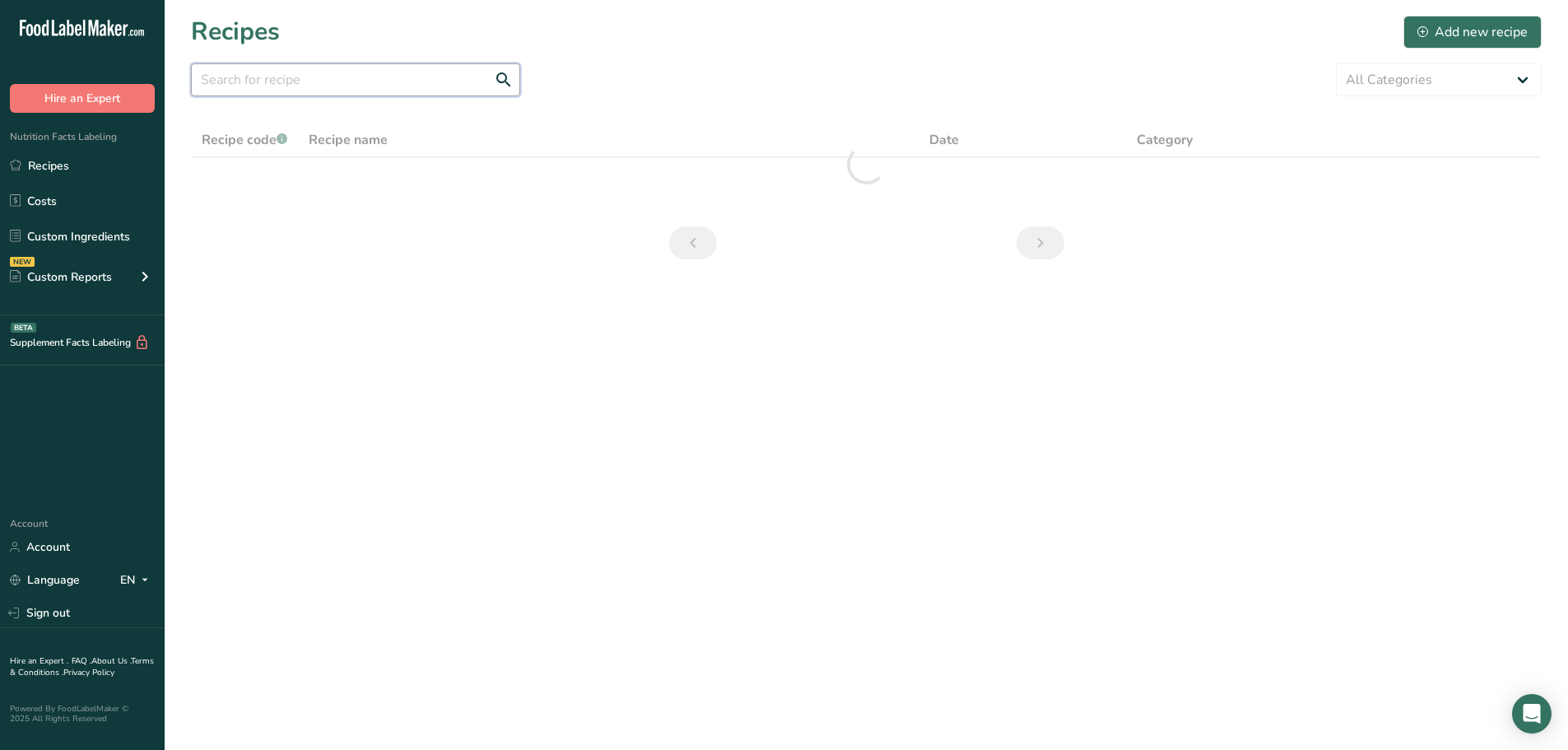
click at [261, 84] on input "text" at bounding box center [355, 80] width 329 height 33
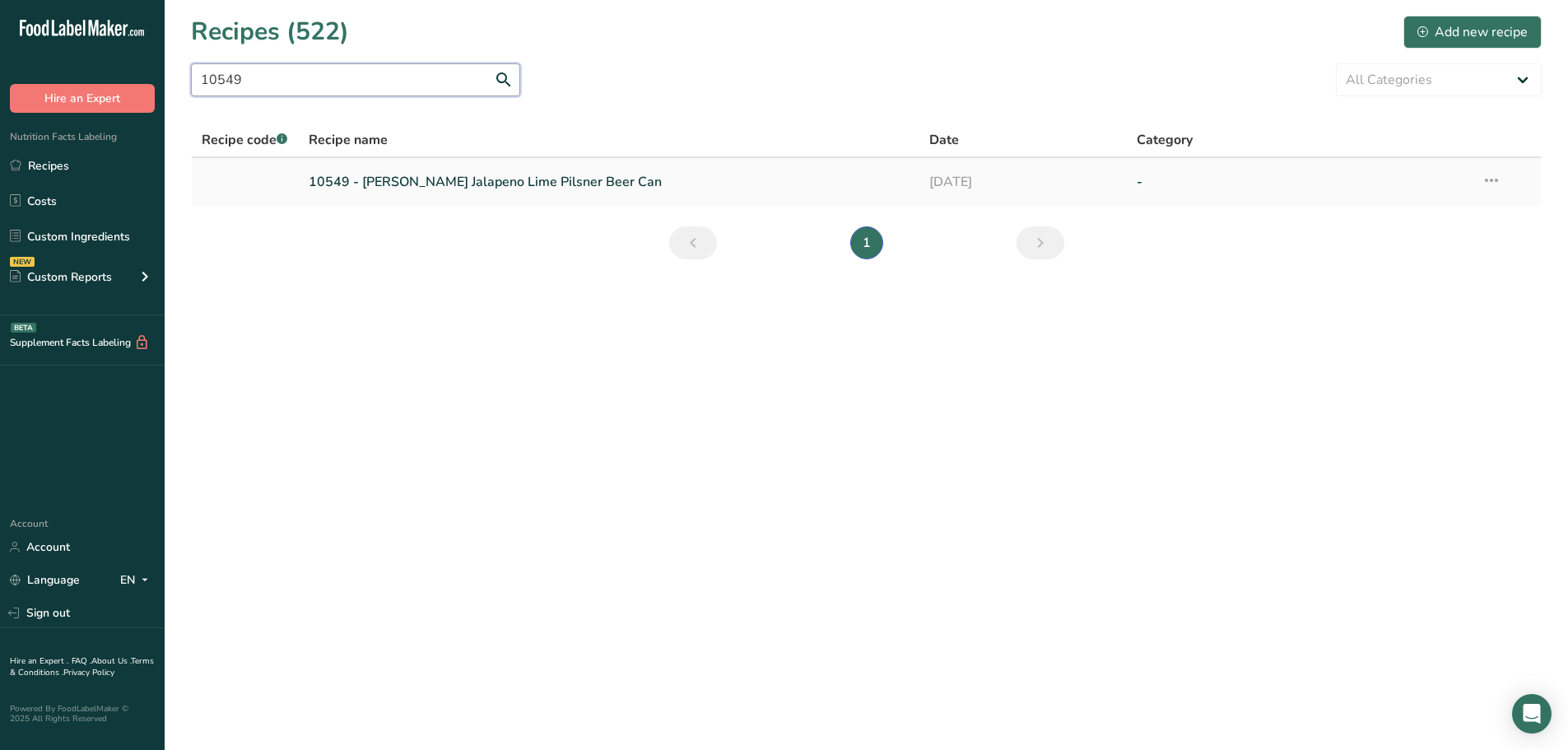
type input "10549"
click at [519, 176] on link "10549 - [PERSON_NAME] Jalapeno Lime Pilsner Beer Can" at bounding box center [609, 182] width 601 height 34
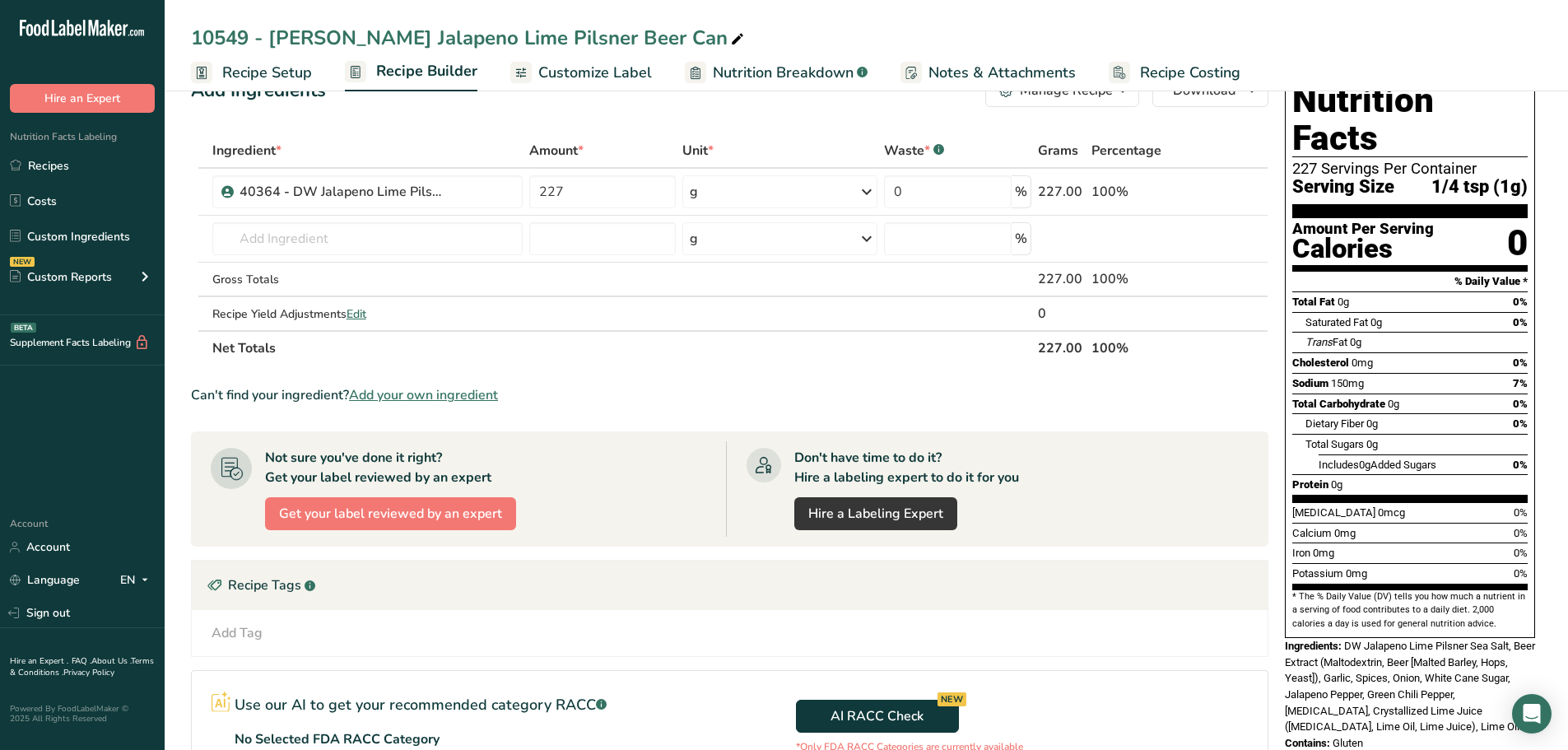
scroll to position [83, 0]
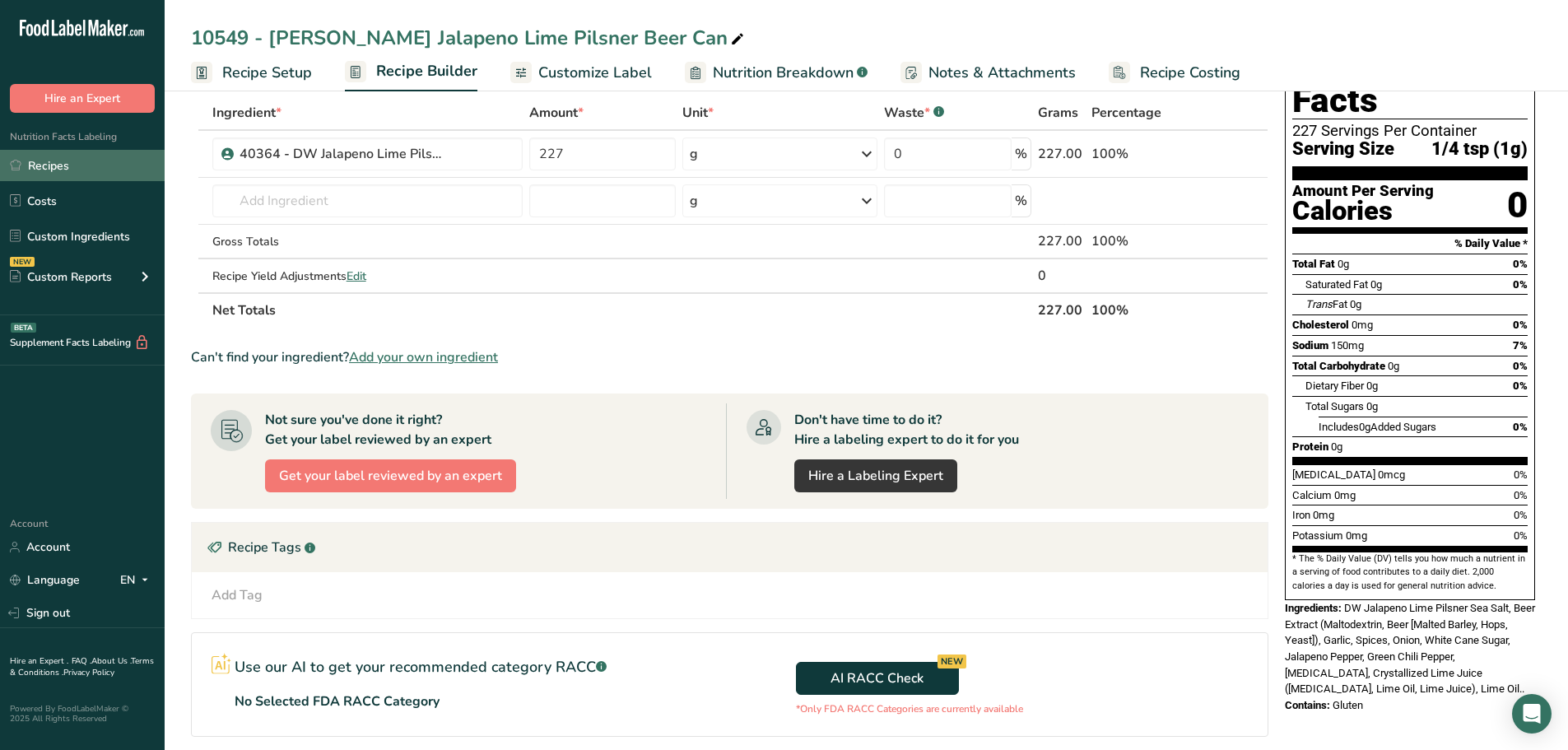
click at [42, 172] on link "Recipes" at bounding box center [82, 166] width 165 height 32
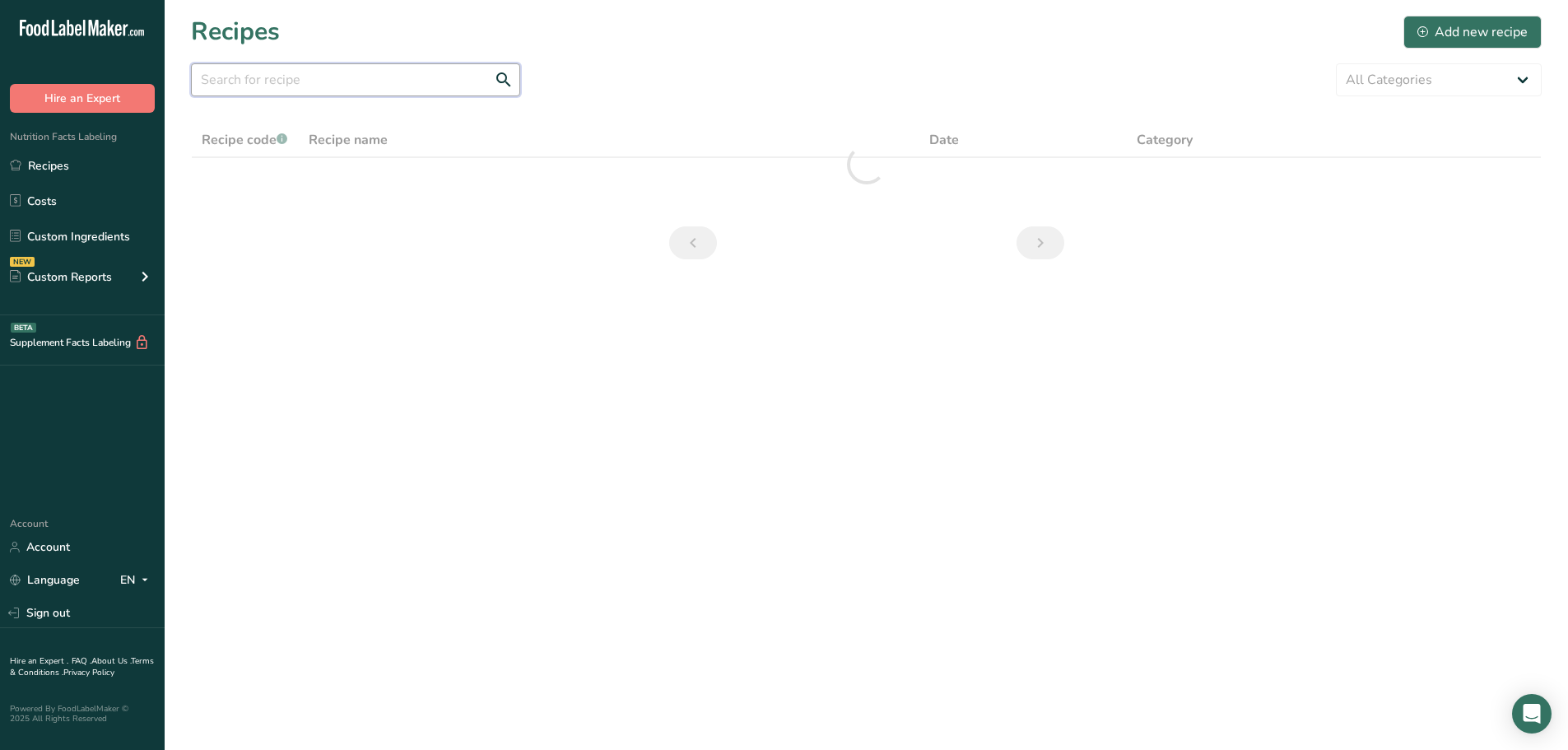
click at [272, 89] on input "text" at bounding box center [355, 80] width 329 height 33
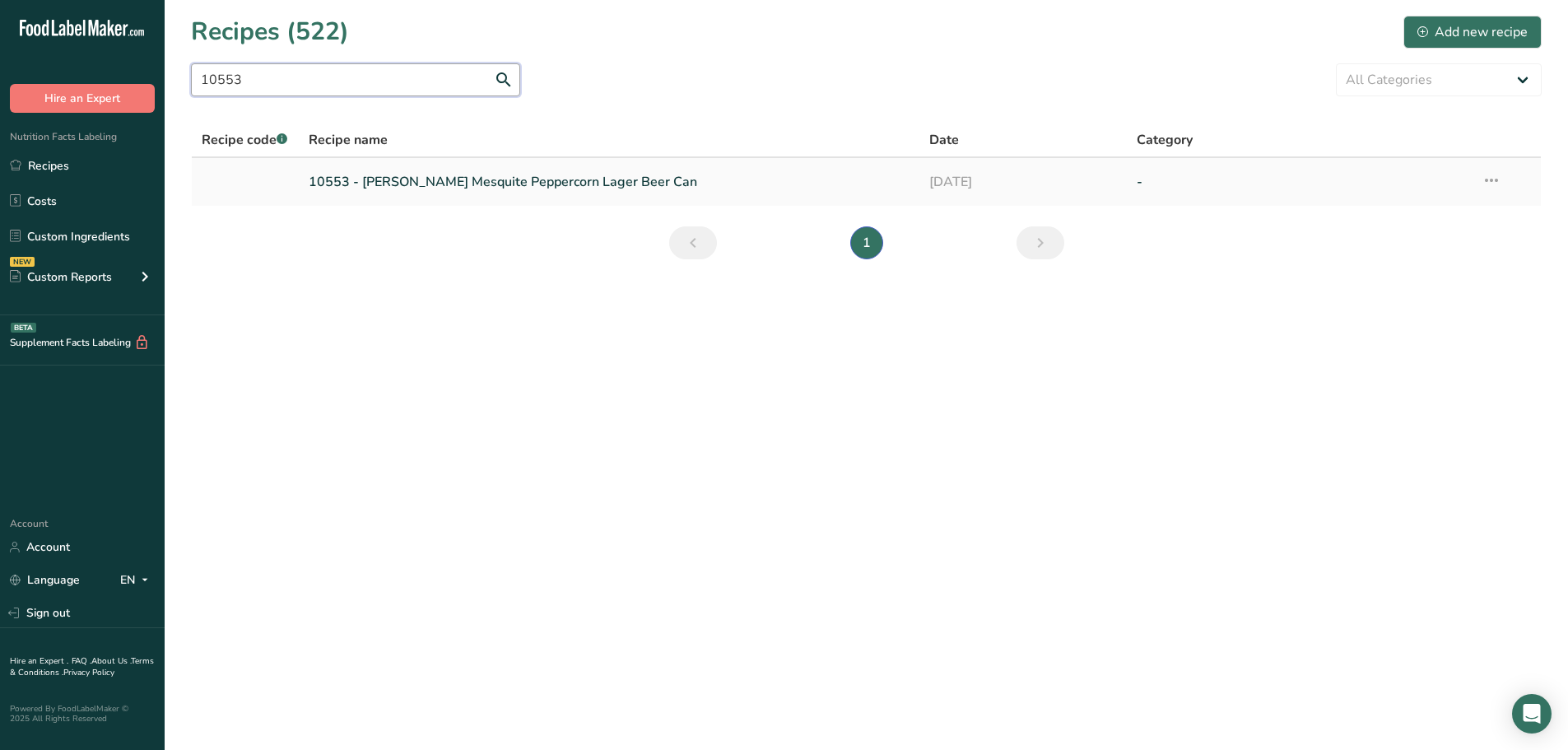
type input "10553"
click at [412, 177] on link "10553 - [PERSON_NAME] Mesquite Peppercorn Lager Beer Can" at bounding box center [609, 182] width 601 height 34
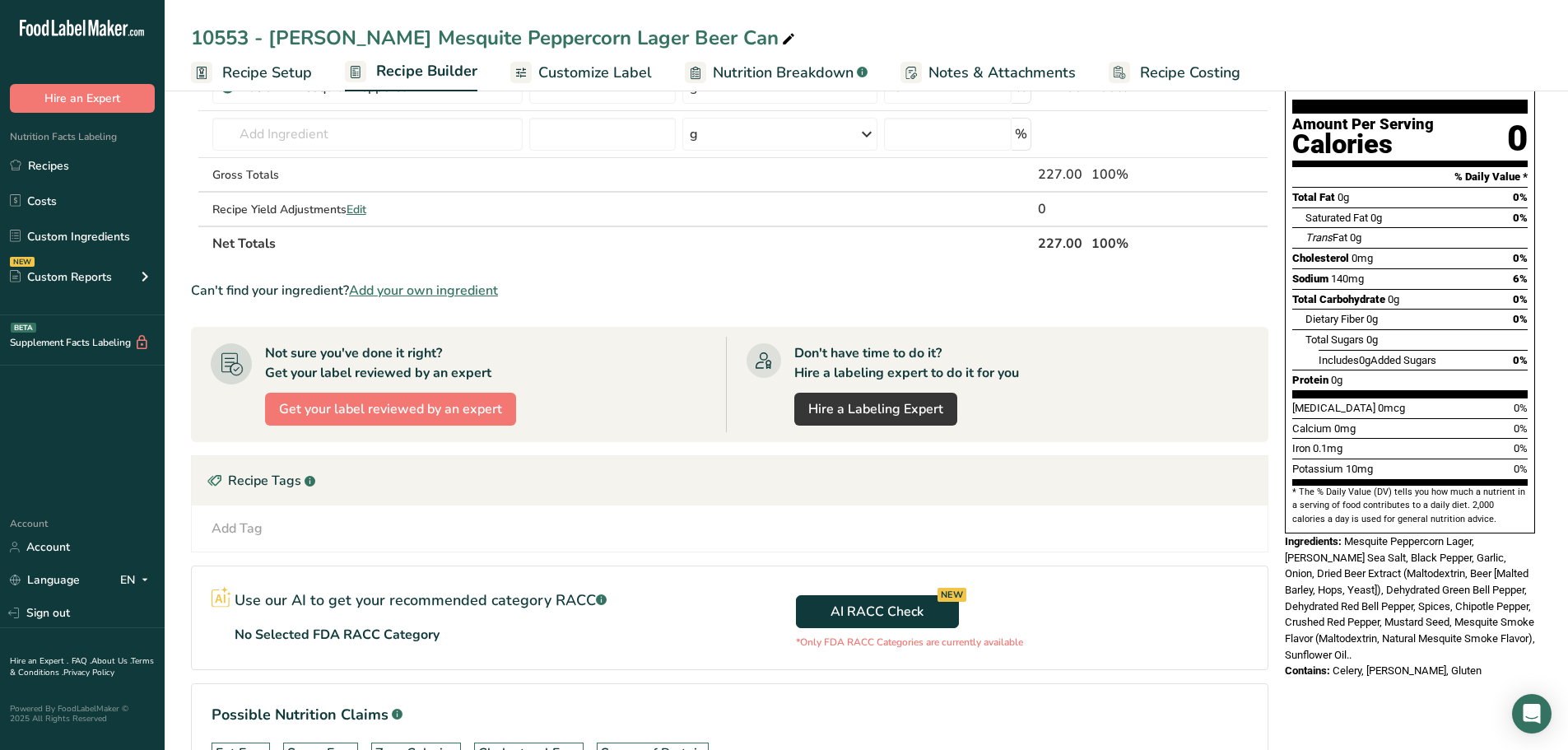
scroll to position [165, 0]
